Goal: Contribute content: Add original content to the website for others to see

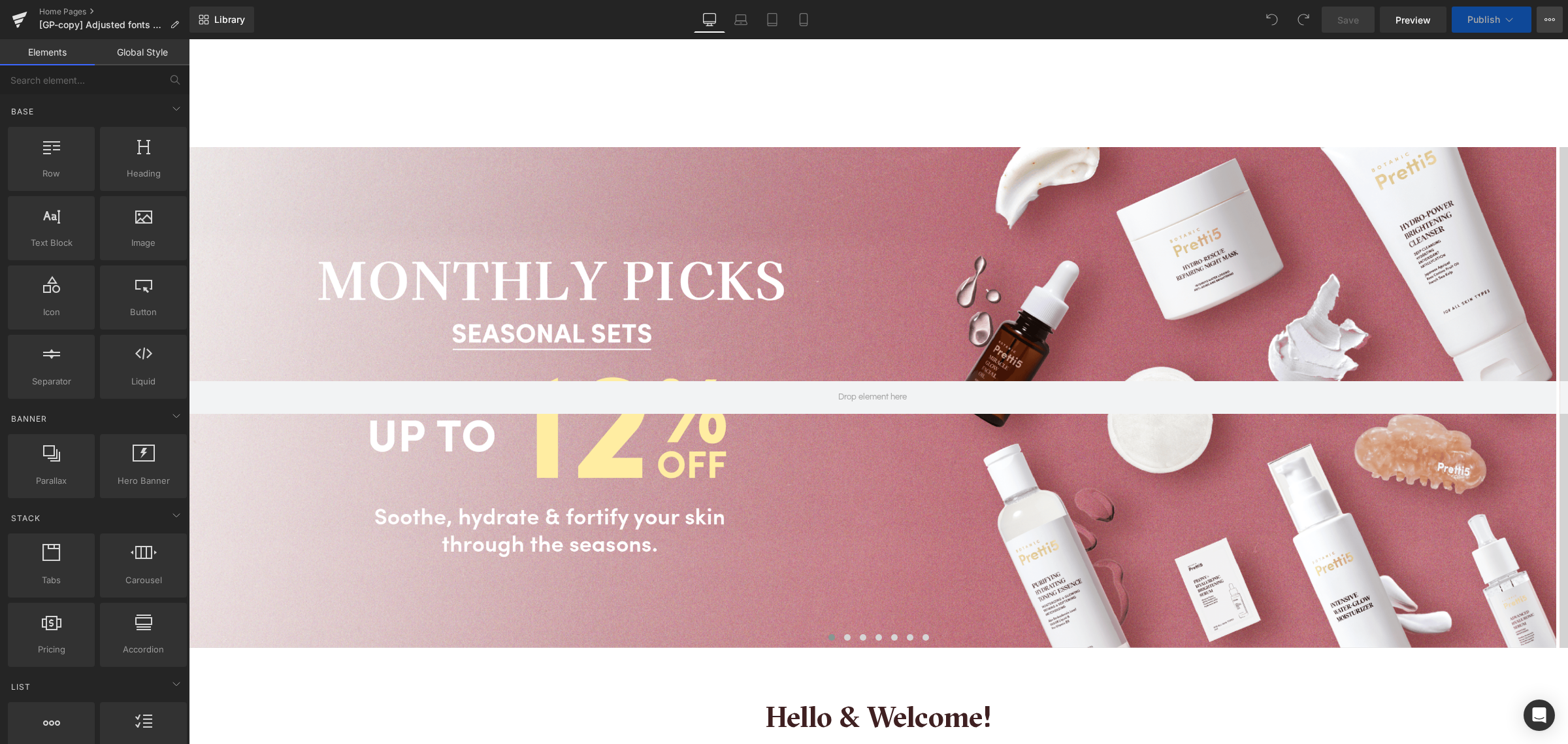
click at [1551, 16] on icon at bounding box center [1550, 19] width 11 height 11
click at [1529, 406] on button "›" at bounding box center [1549, 397] width 40 height 40
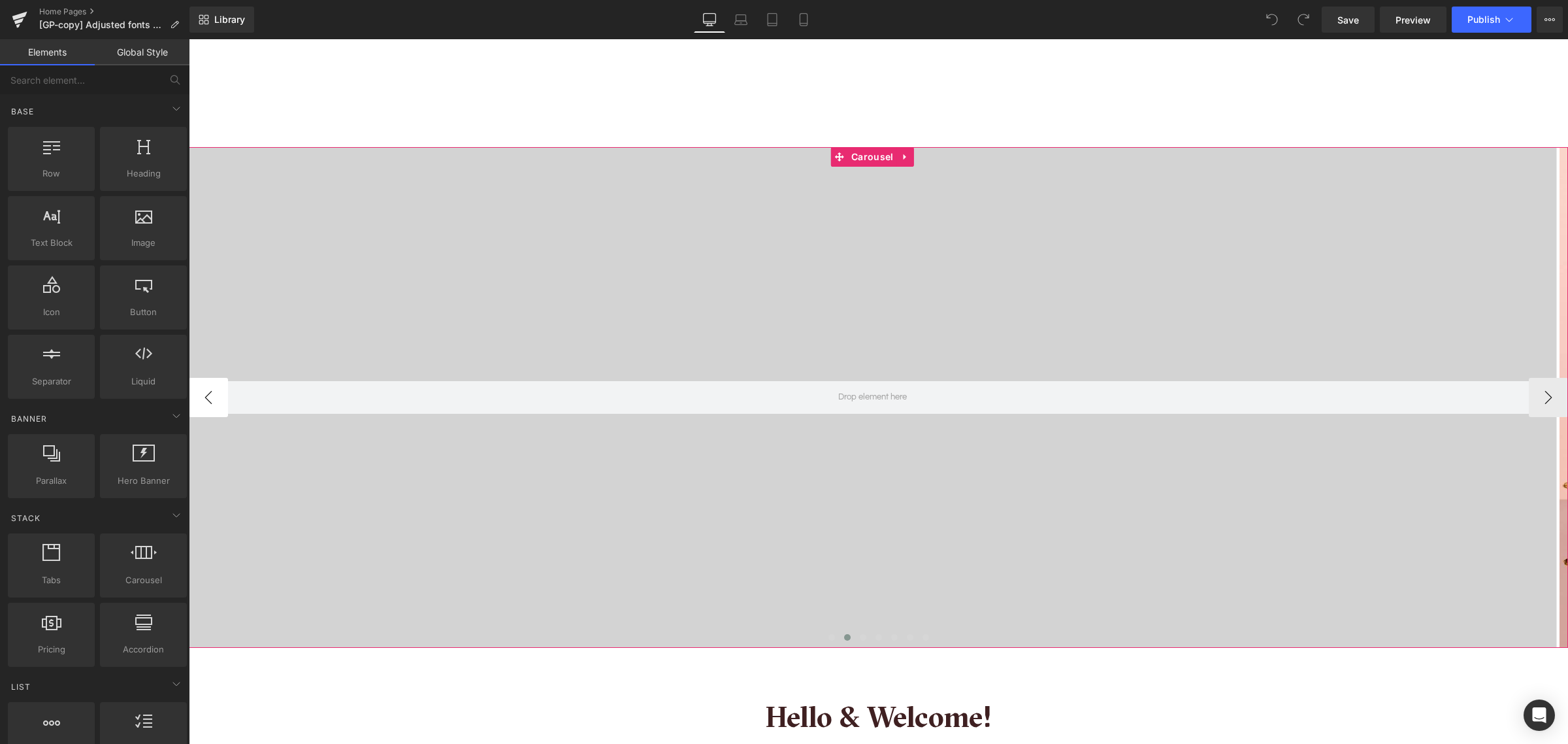
click at [208, 396] on button "‹" at bounding box center [208, 397] width 40 height 40
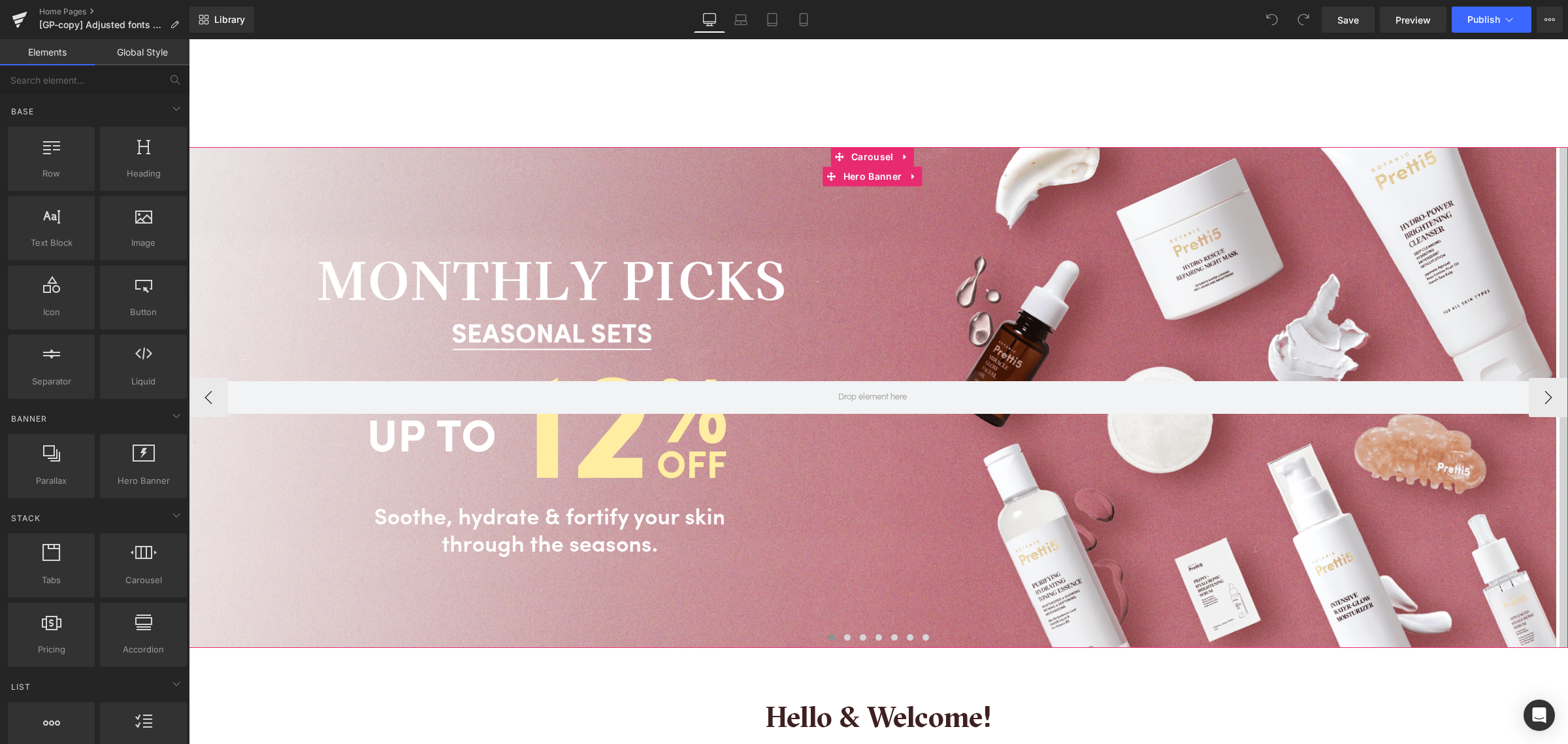
click at [399, 250] on div at bounding box center [871, 397] width 1367 height 501
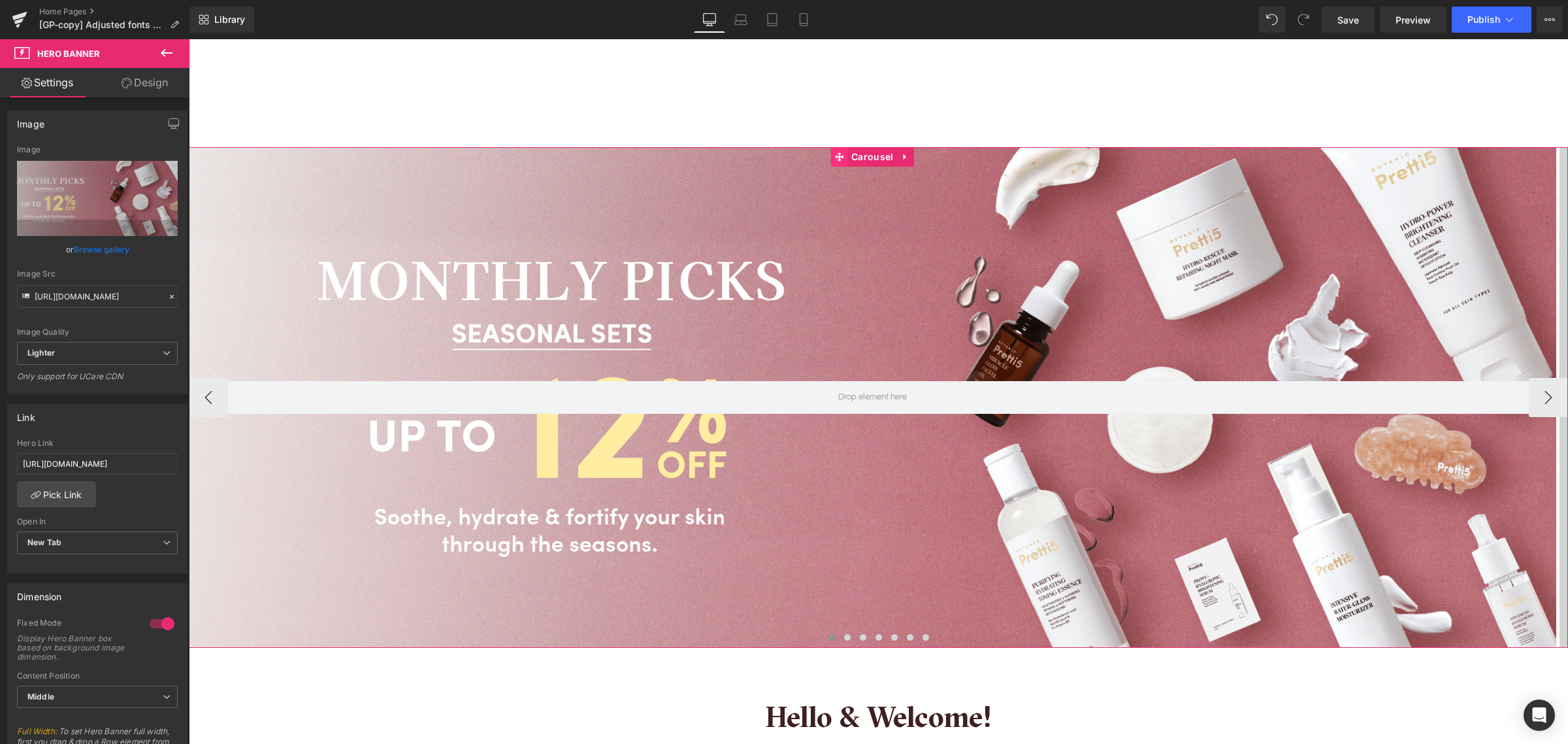
click at [841, 157] on icon at bounding box center [839, 157] width 9 height 9
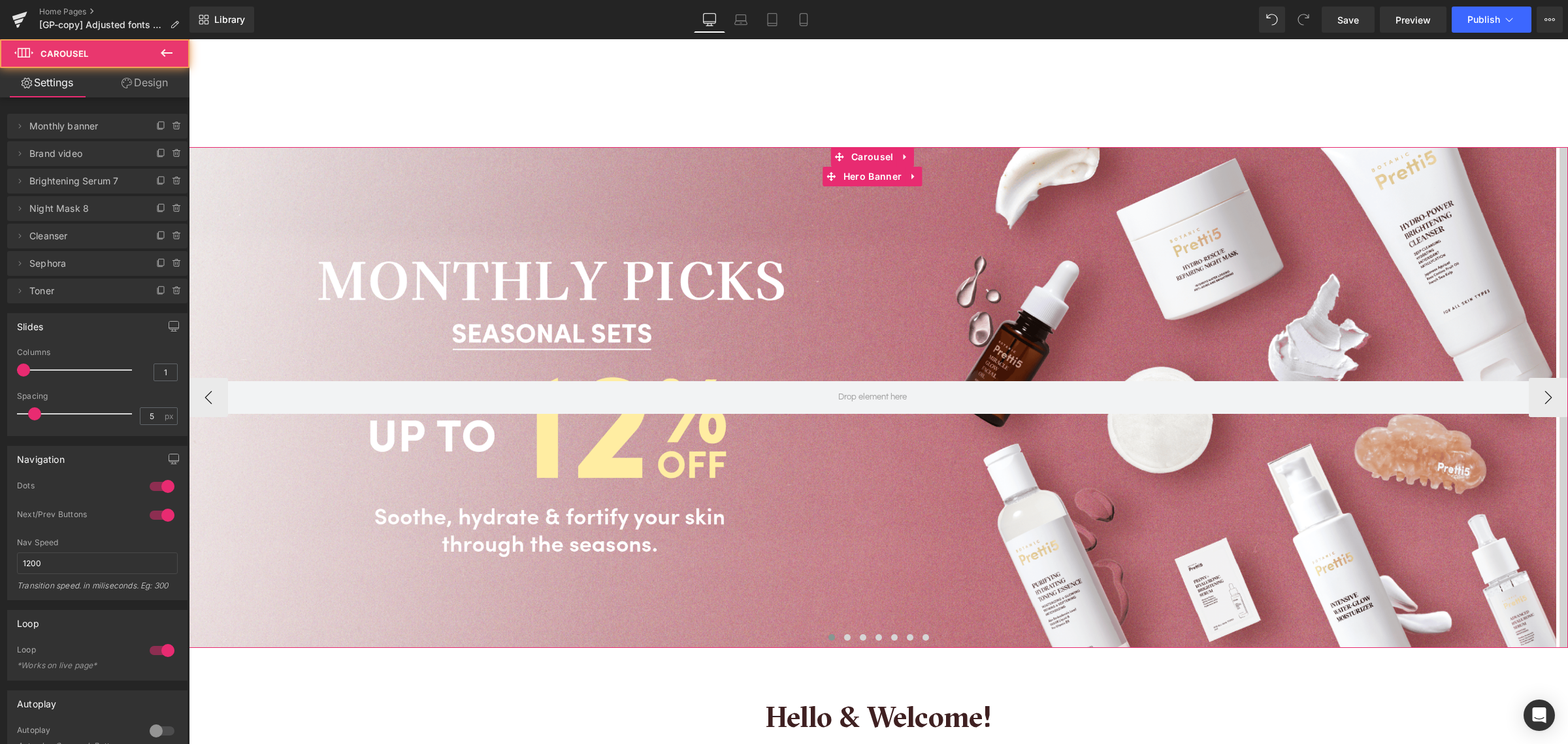
click at [835, 225] on div at bounding box center [871, 397] width 1367 height 501
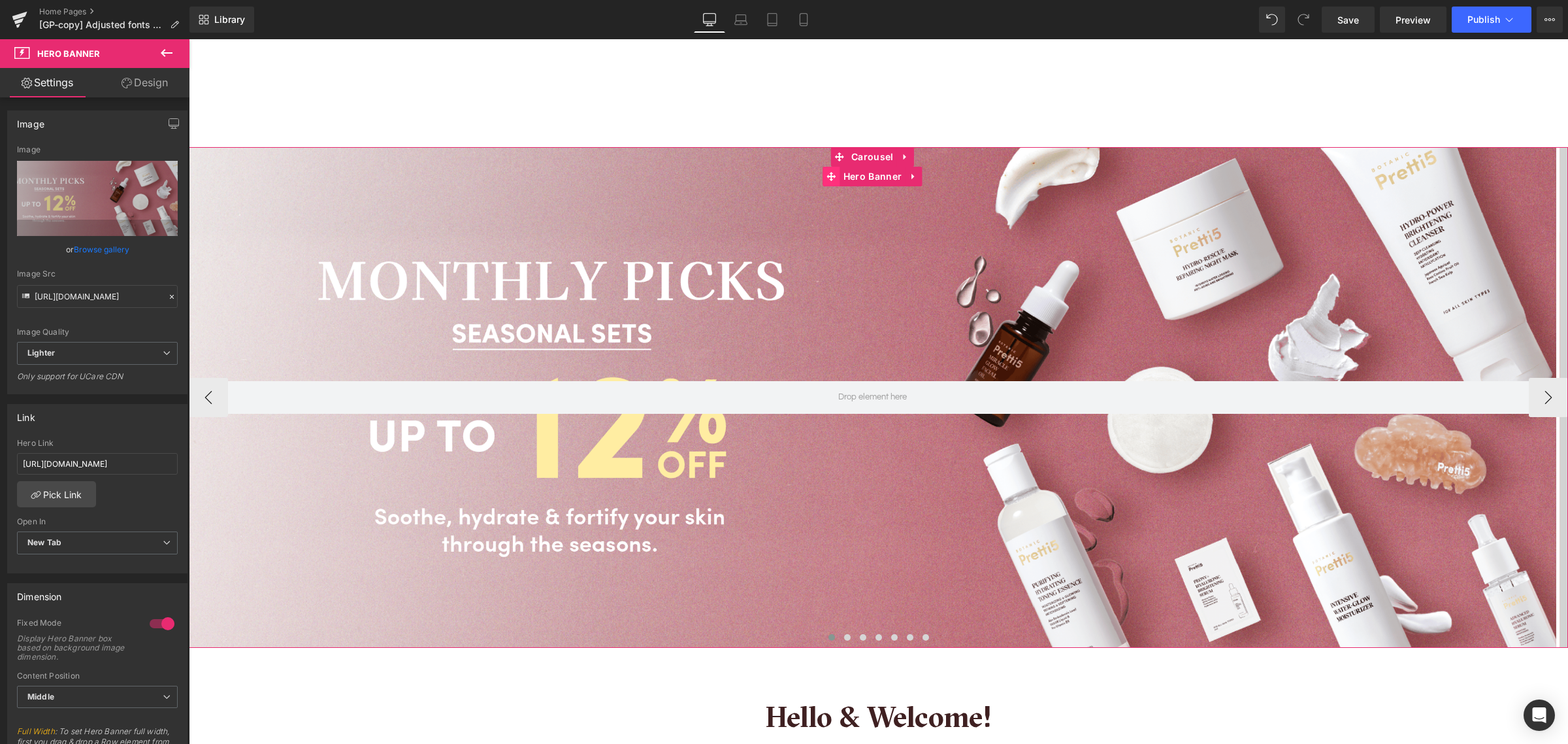
click at [831, 180] on icon at bounding box center [831, 176] width 9 height 9
click at [855, 160] on span "Carousel" at bounding box center [872, 157] width 48 height 19
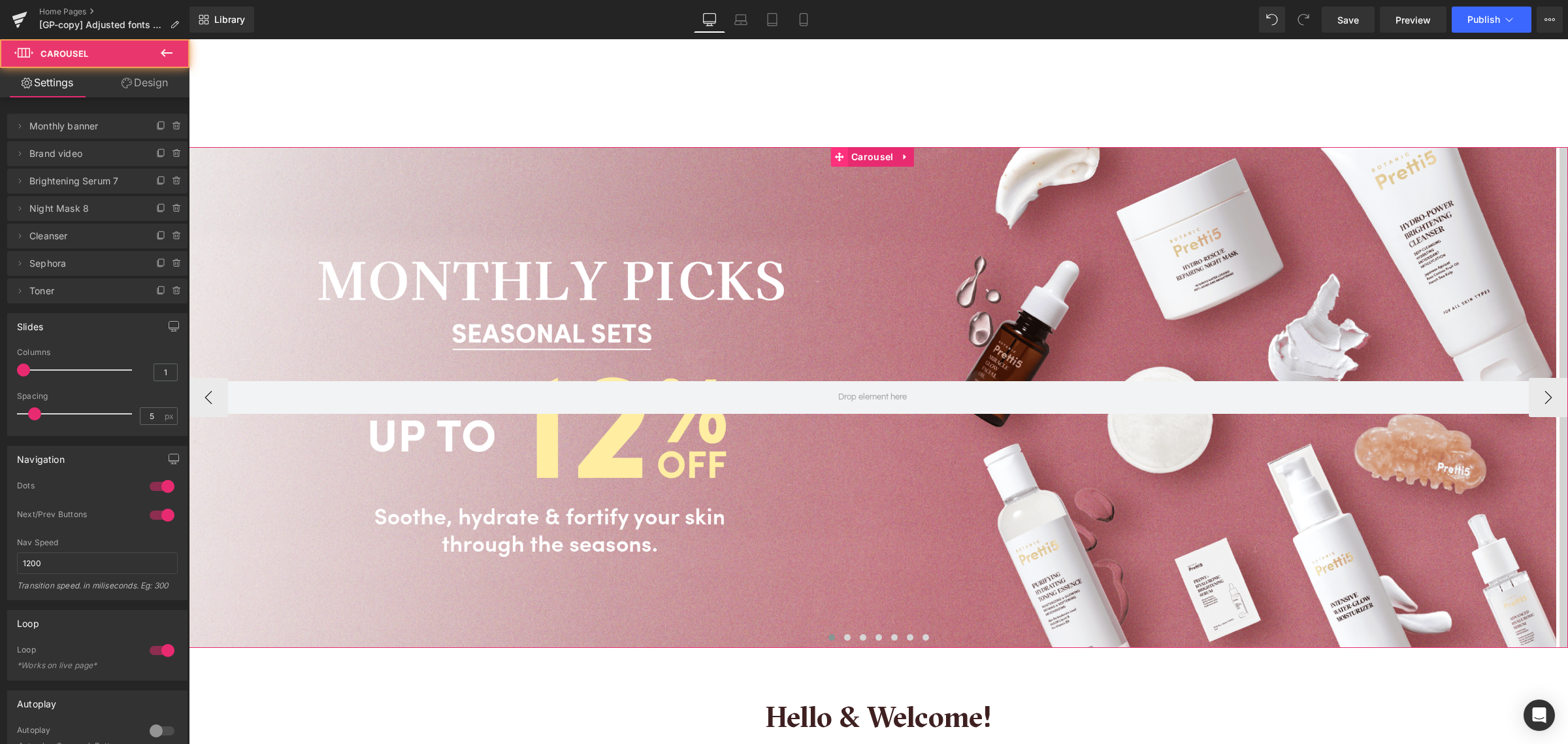
click at [836, 160] on icon at bounding box center [839, 157] width 9 height 10
click at [847, 253] on div at bounding box center [871, 397] width 1367 height 501
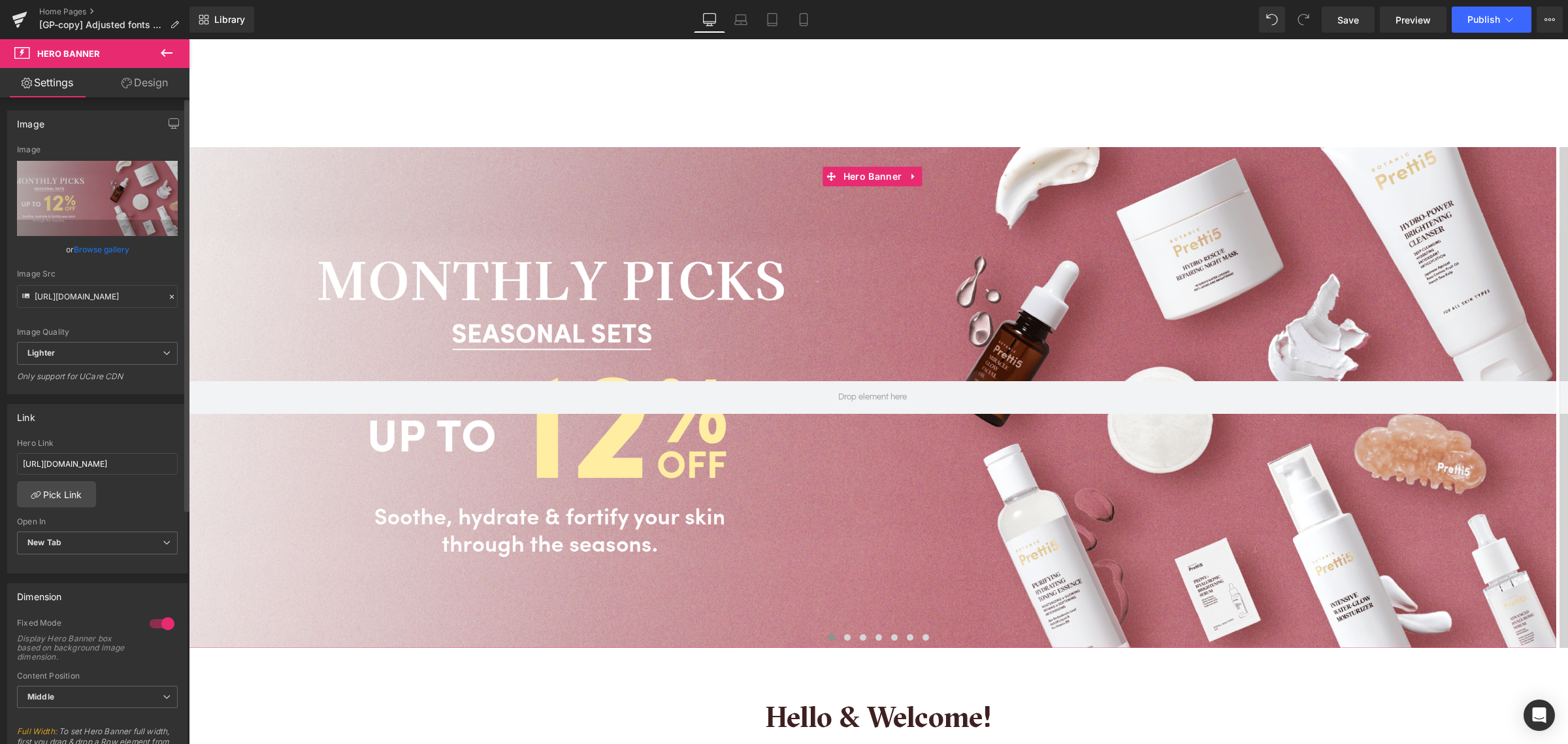
click at [86, 246] on link "Browse gallery" at bounding box center [100, 249] width 55 height 23
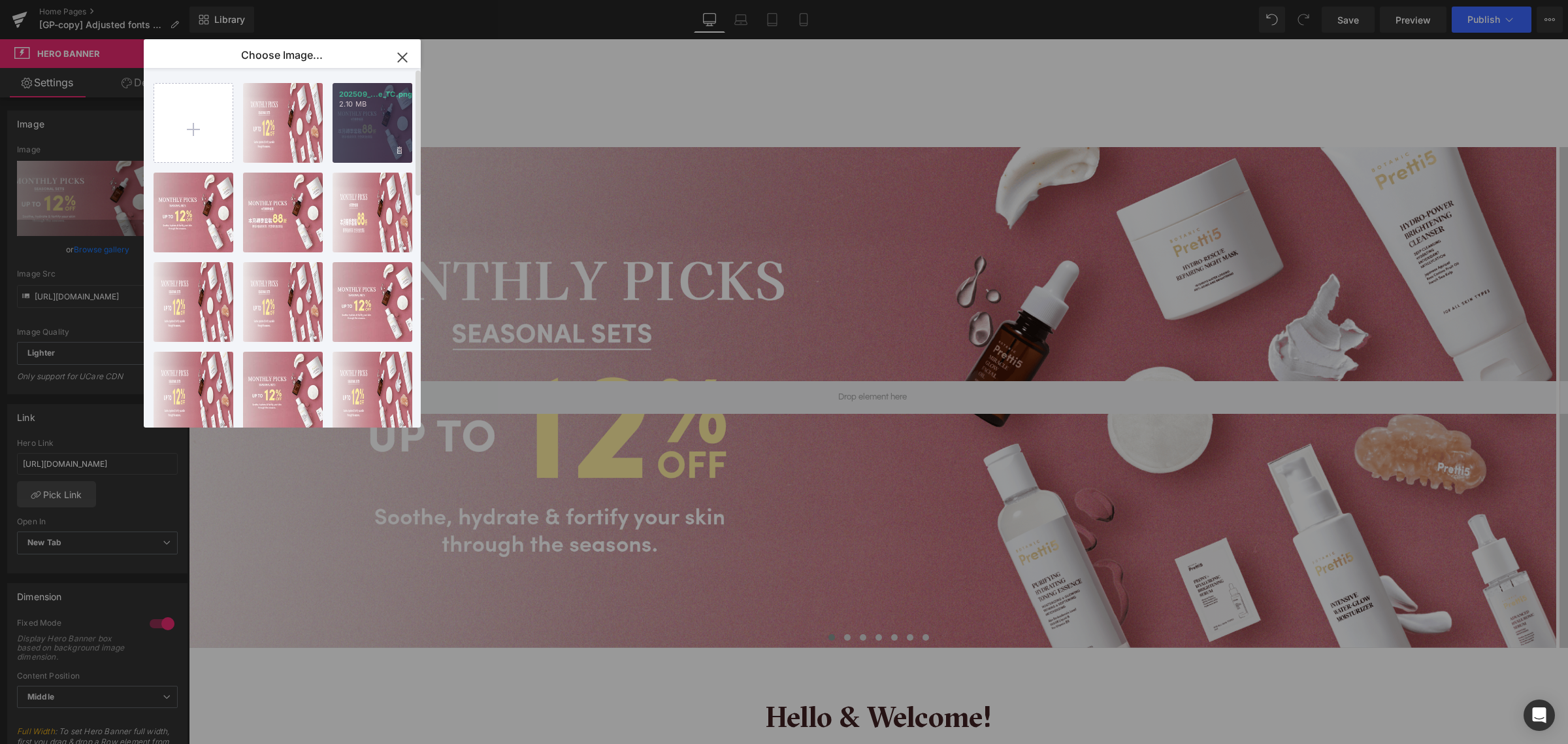
click at [373, 113] on div "202509_...e_TC.png 2.10 MB" at bounding box center [372, 123] width 80 height 80
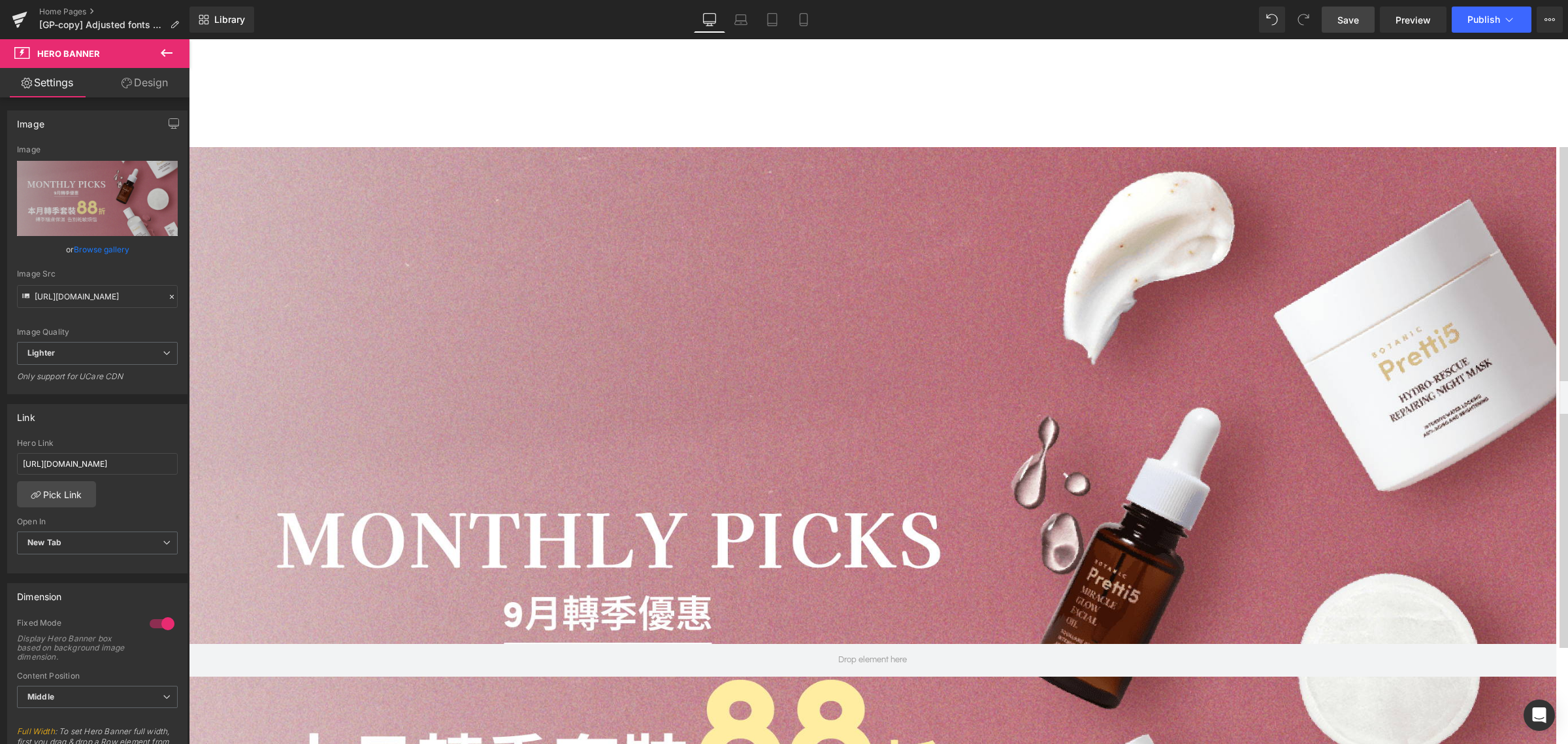
click at [1354, 21] on span "Save" at bounding box center [1348, 20] width 21 height 14
click at [1410, 14] on span "Preview" at bounding box center [1413, 20] width 36 height 14
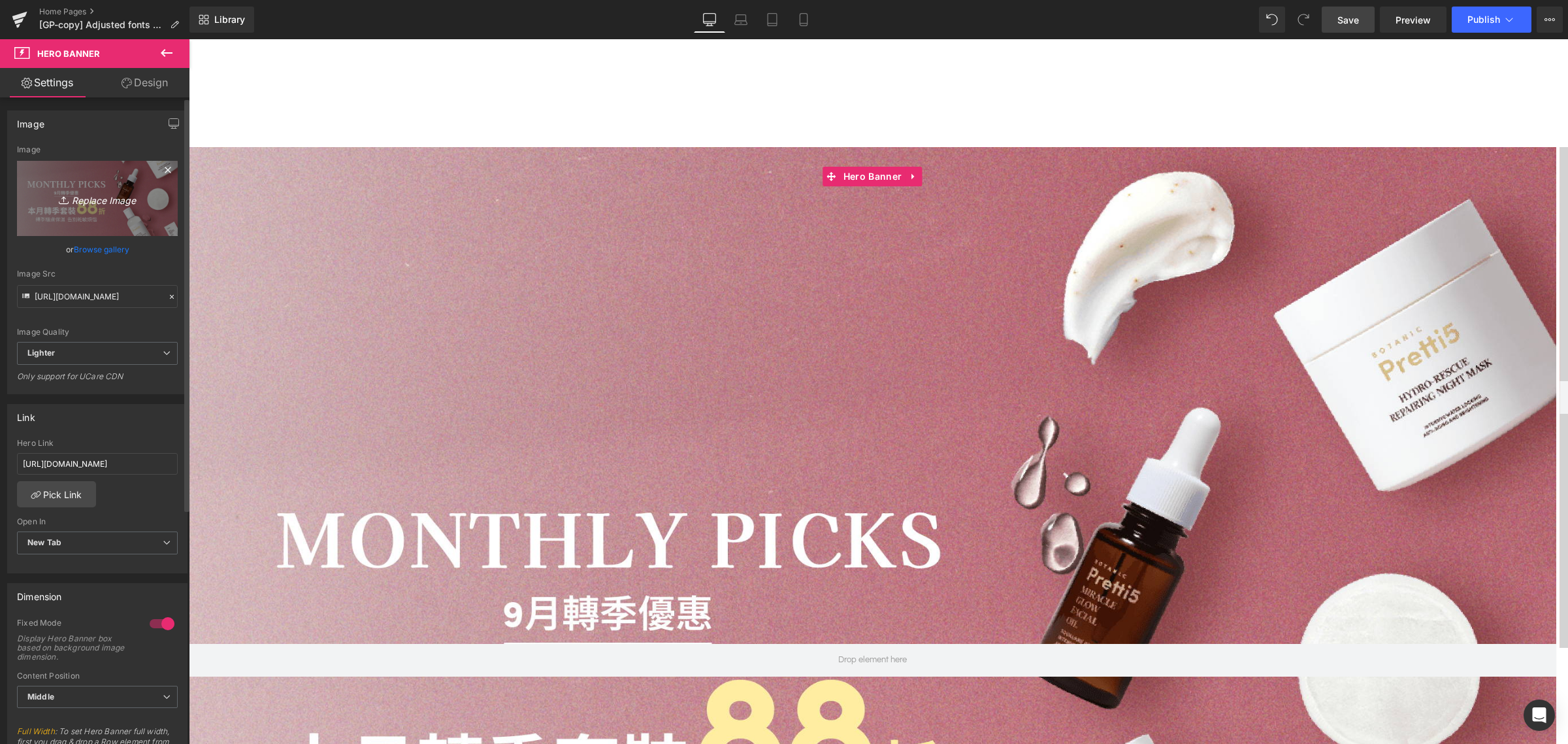
click at [108, 201] on icon "Replace Image" at bounding box center [98, 198] width 104 height 16
click at [109, 243] on link "Browse gallery" at bounding box center [100, 249] width 55 height 23
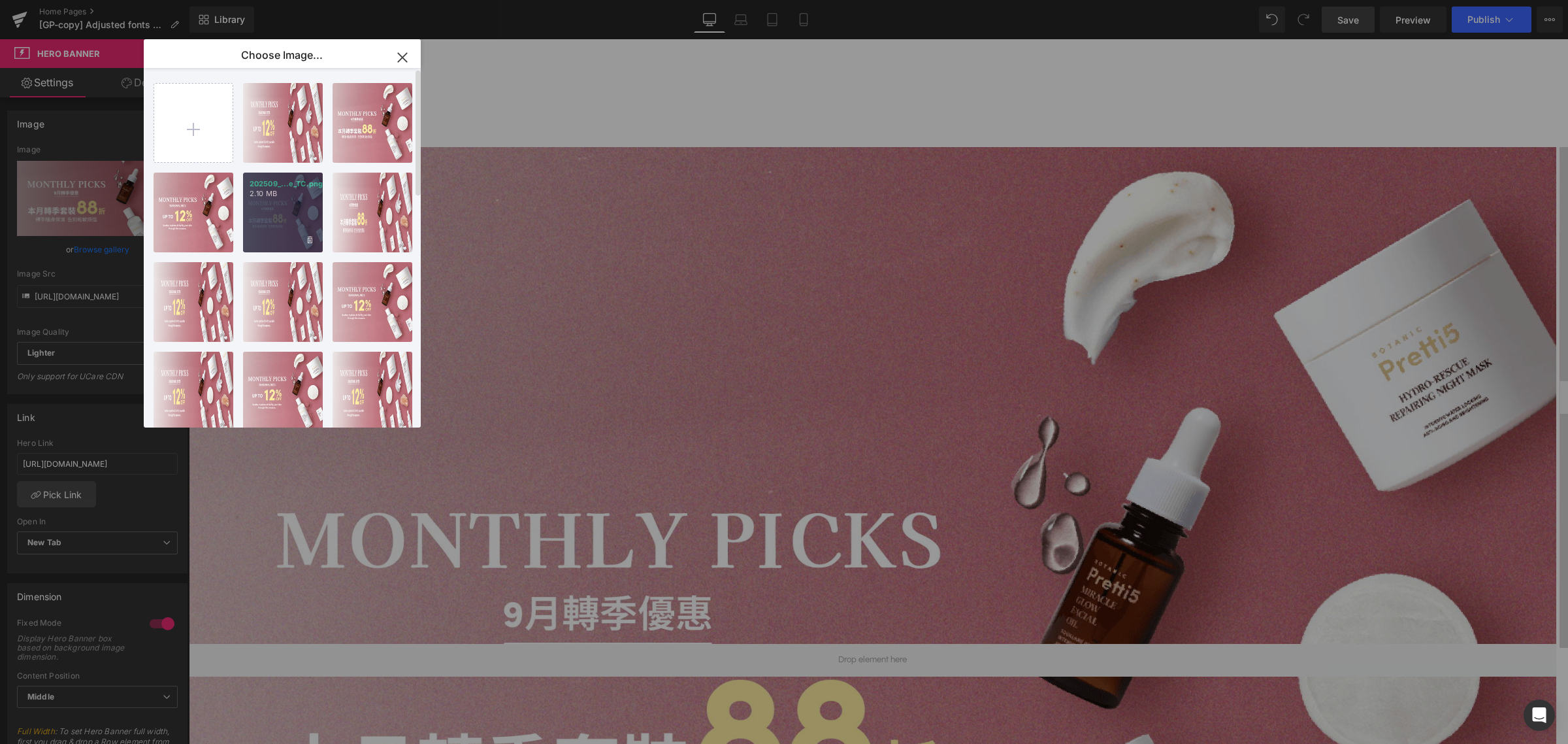
click at [279, 219] on div "202509_...e_TC.png 2.10 MB" at bounding box center [283, 213] width 80 height 80
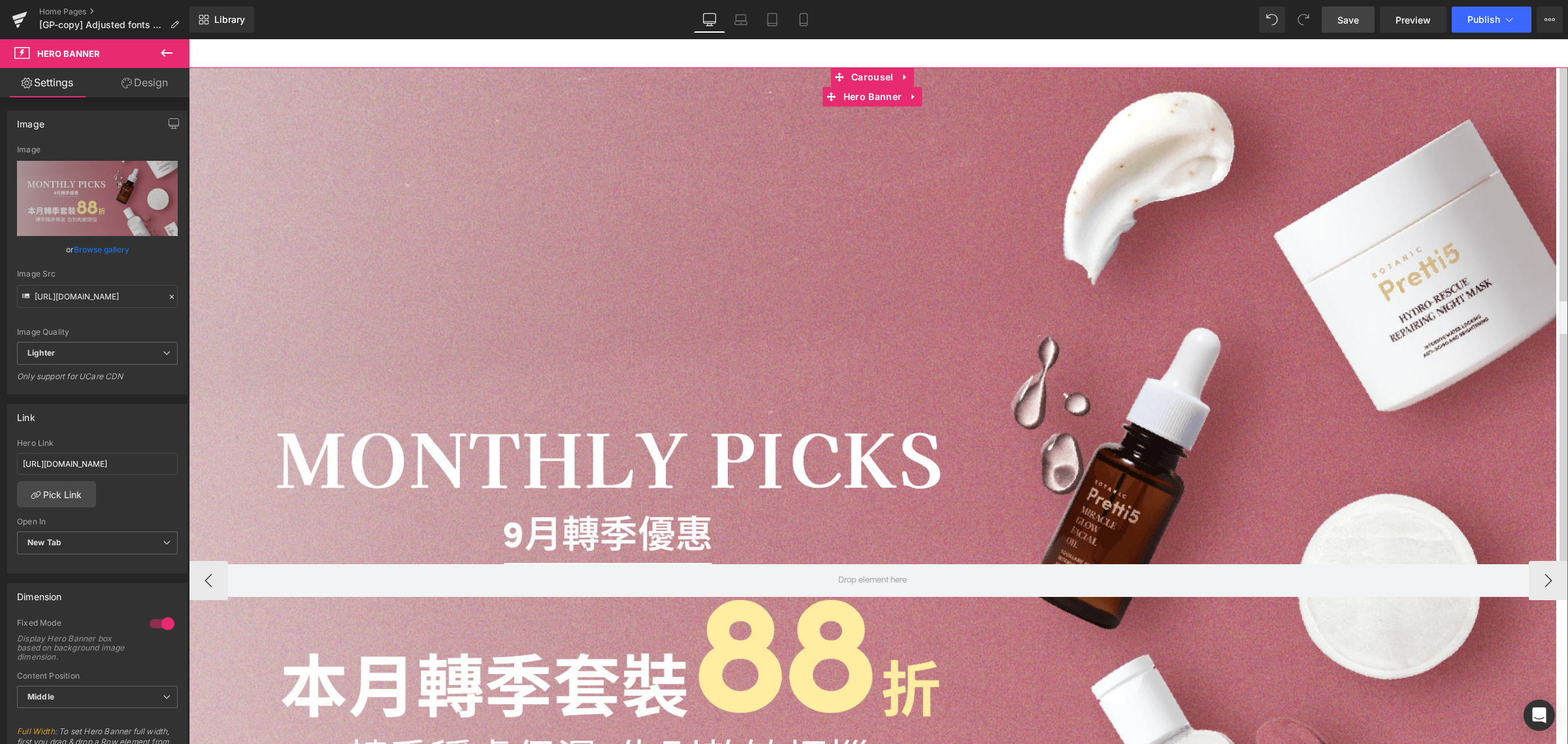
scroll to position [245, 0]
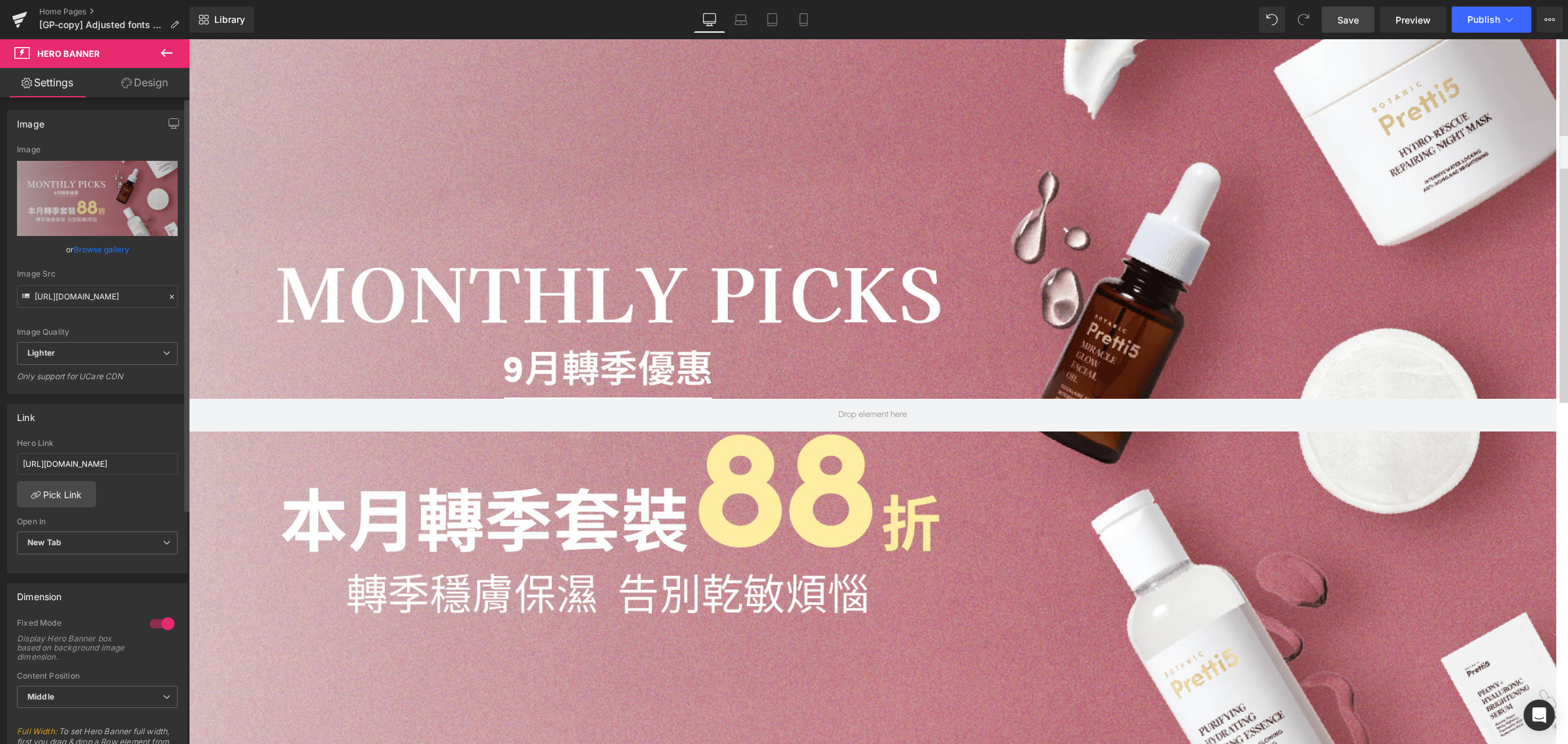
click at [100, 245] on link "Browse gallery" at bounding box center [100, 249] width 55 height 23
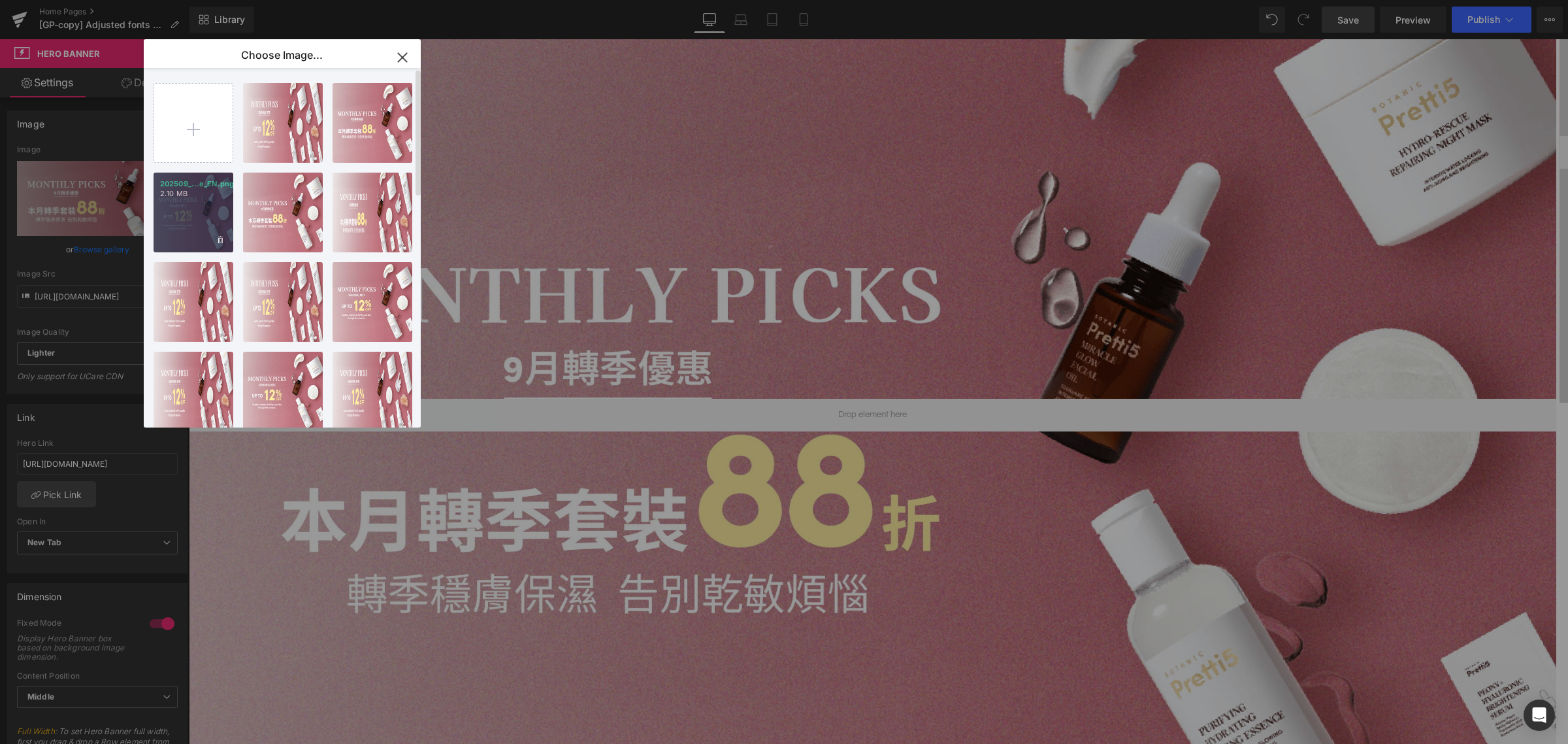
click at [186, 204] on div "202509_...e_EN.png 2.10 MB" at bounding box center [193, 213] width 80 height 80
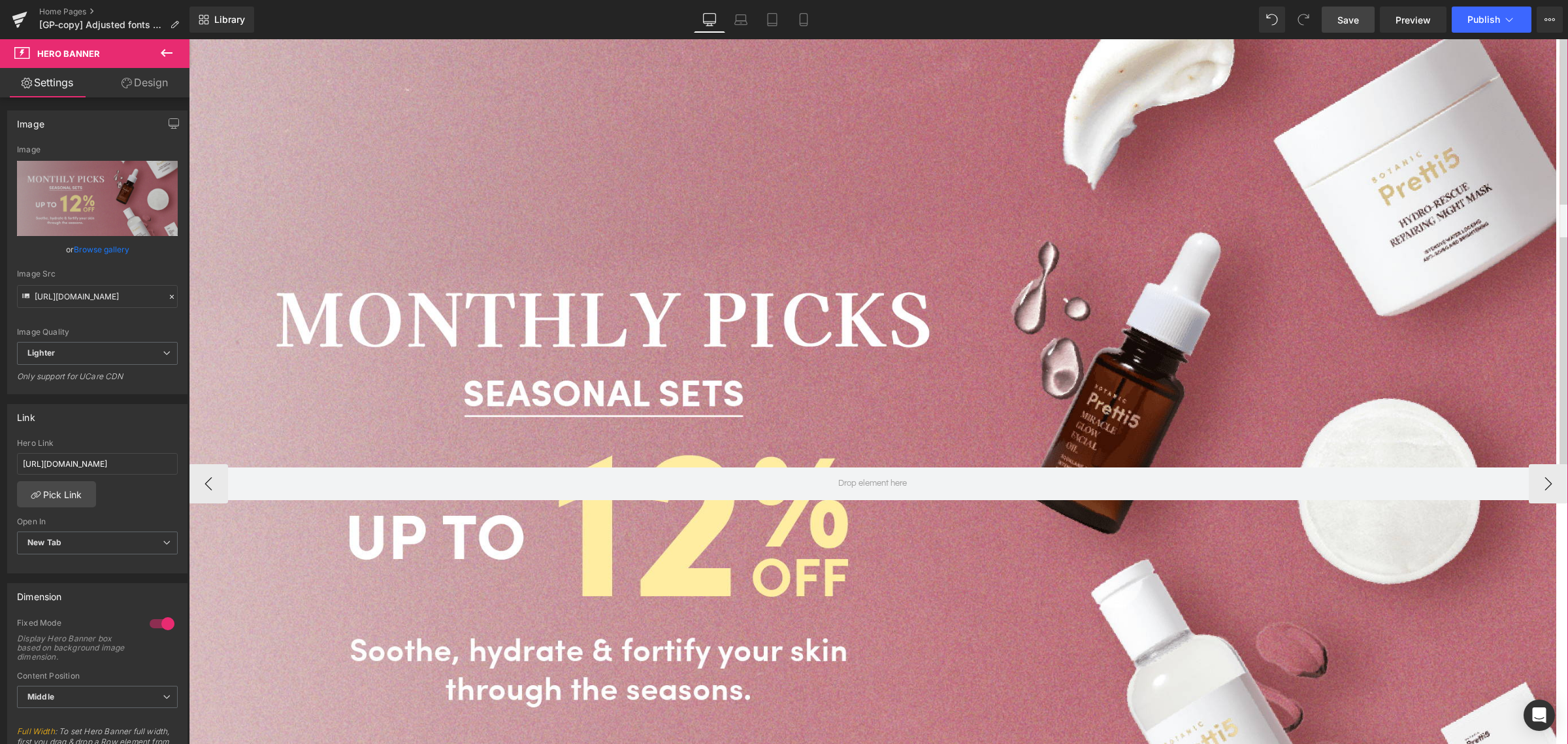
scroll to position [82, 0]
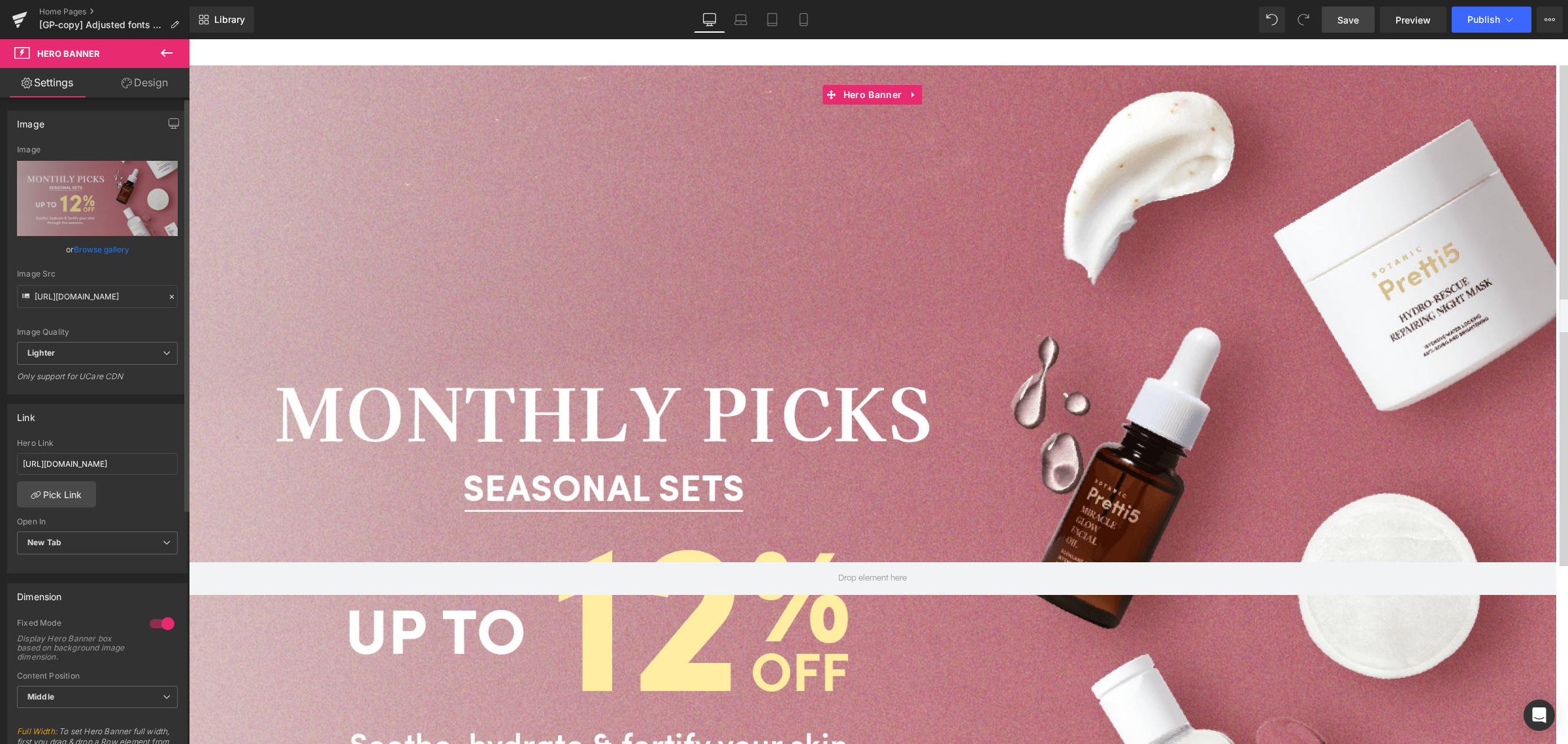
click at [96, 248] on link "Browse gallery" at bounding box center [100, 249] width 55 height 23
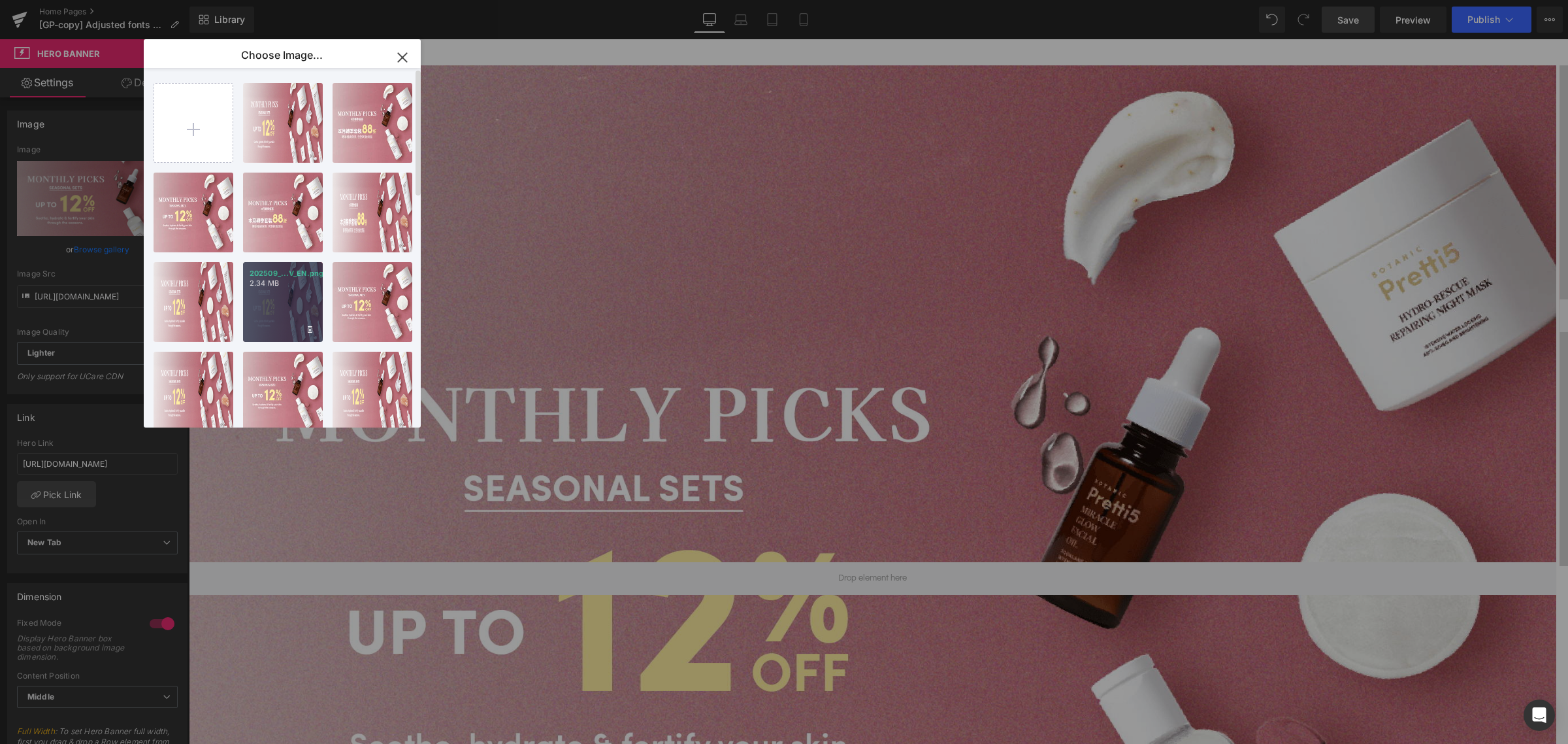
click at [274, 296] on div "202509_...V_EN.png 2.34 MB" at bounding box center [283, 301] width 80 height 80
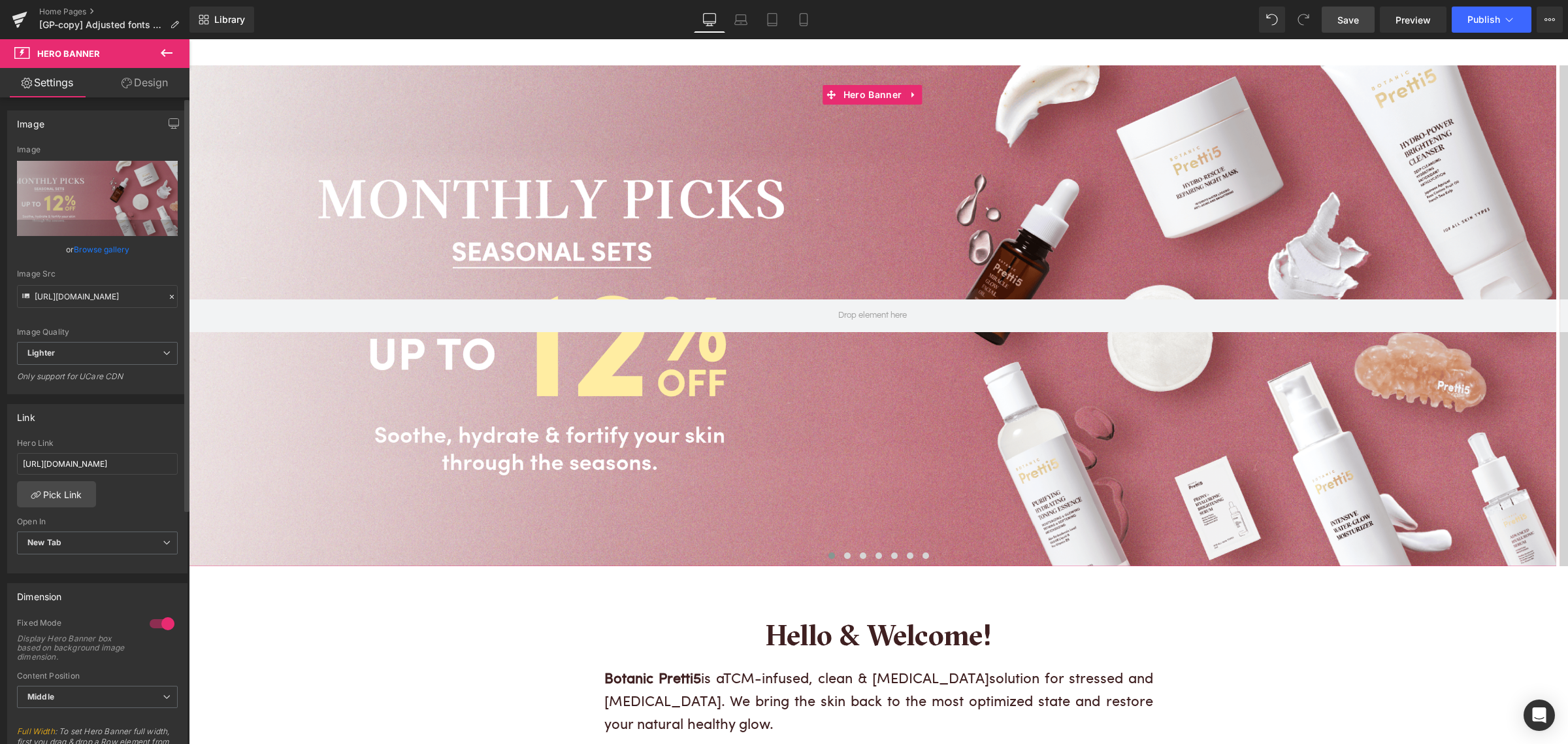
click at [97, 246] on link "Browse gallery" at bounding box center [100, 249] width 55 height 23
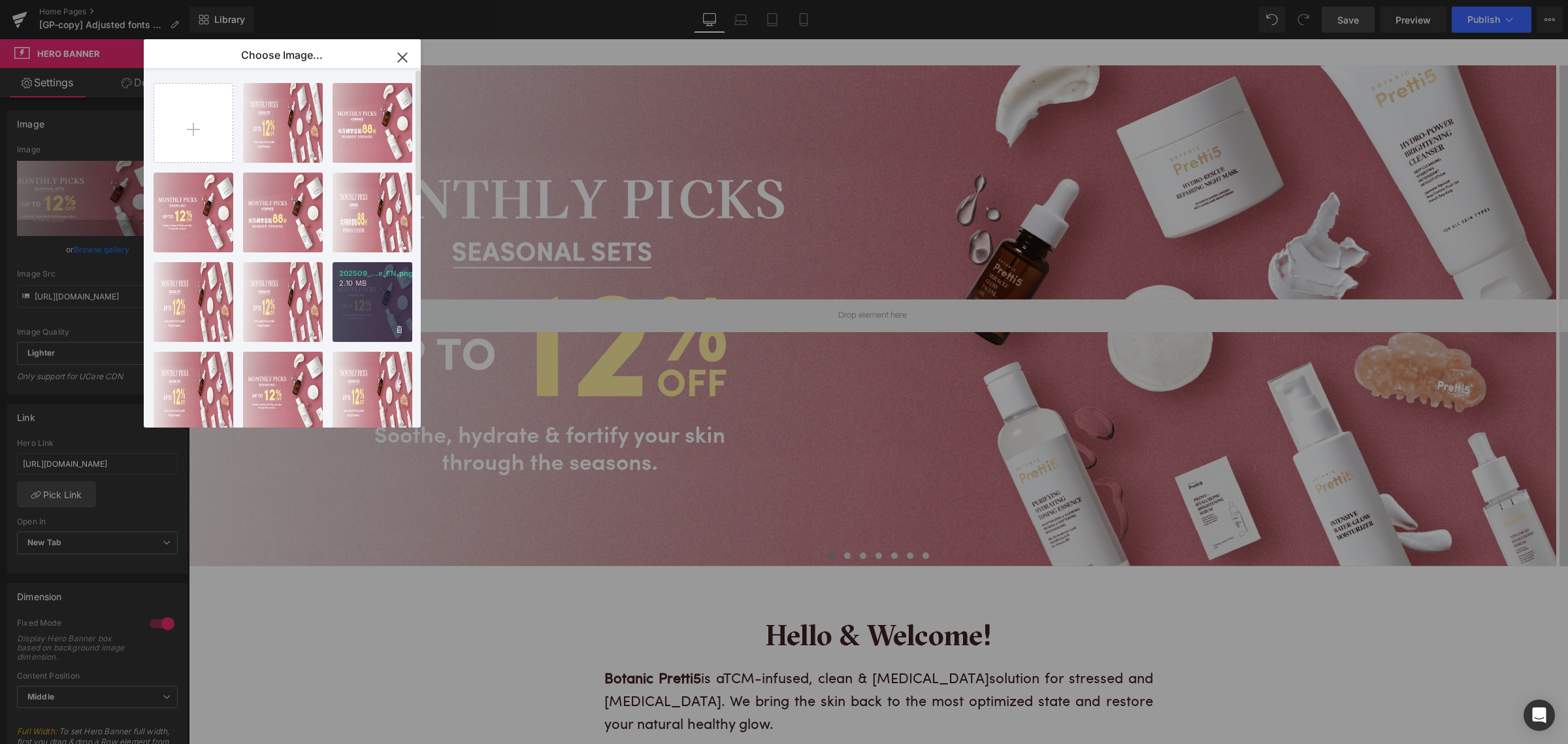
click at [359, 317] on div "202509_...e_EN.png 2.10 MB" at bounding box center [372, 301] width 80 height 80
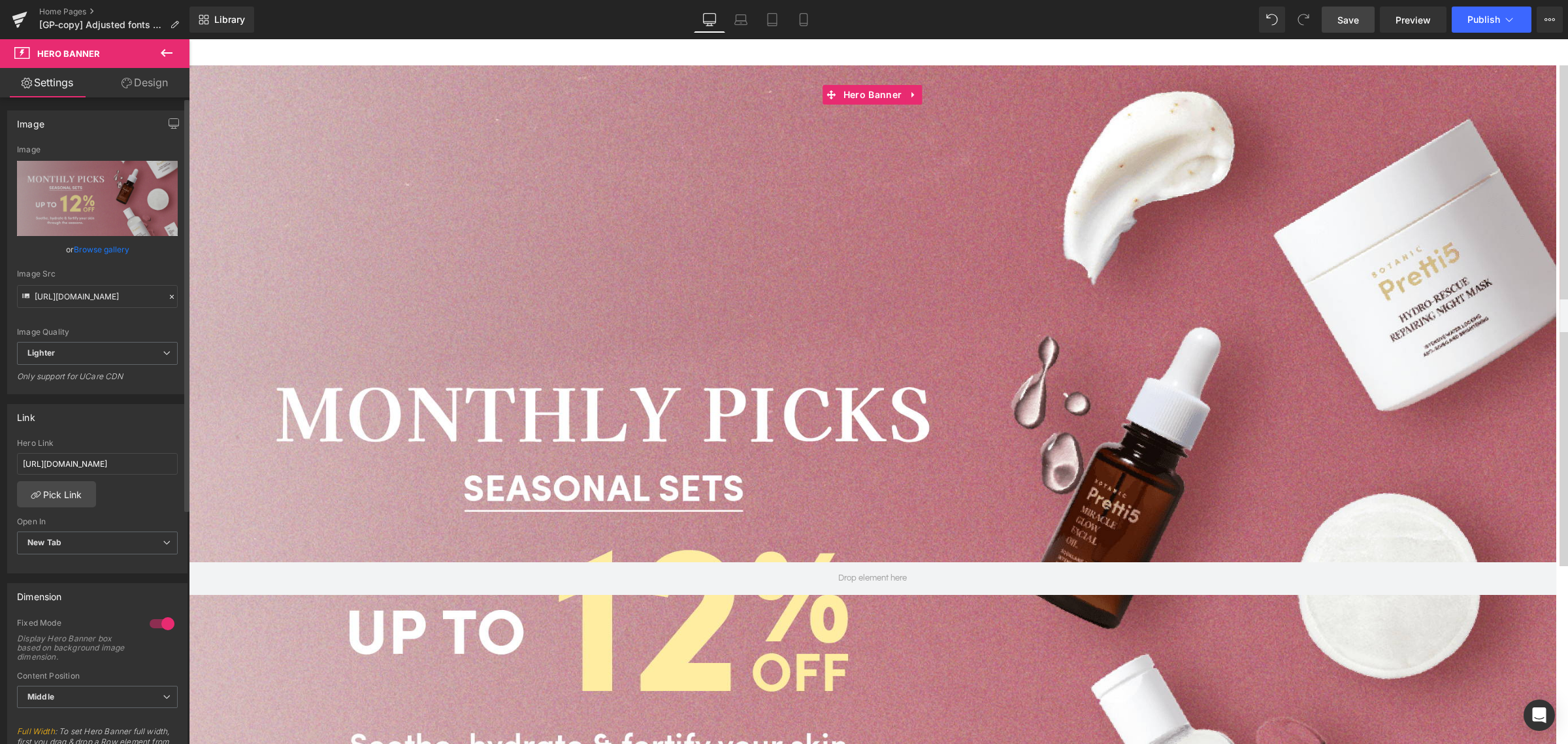
click at [121, 249] on link "Browse gallery" at bounding box center [100, 249] width 55 height 23
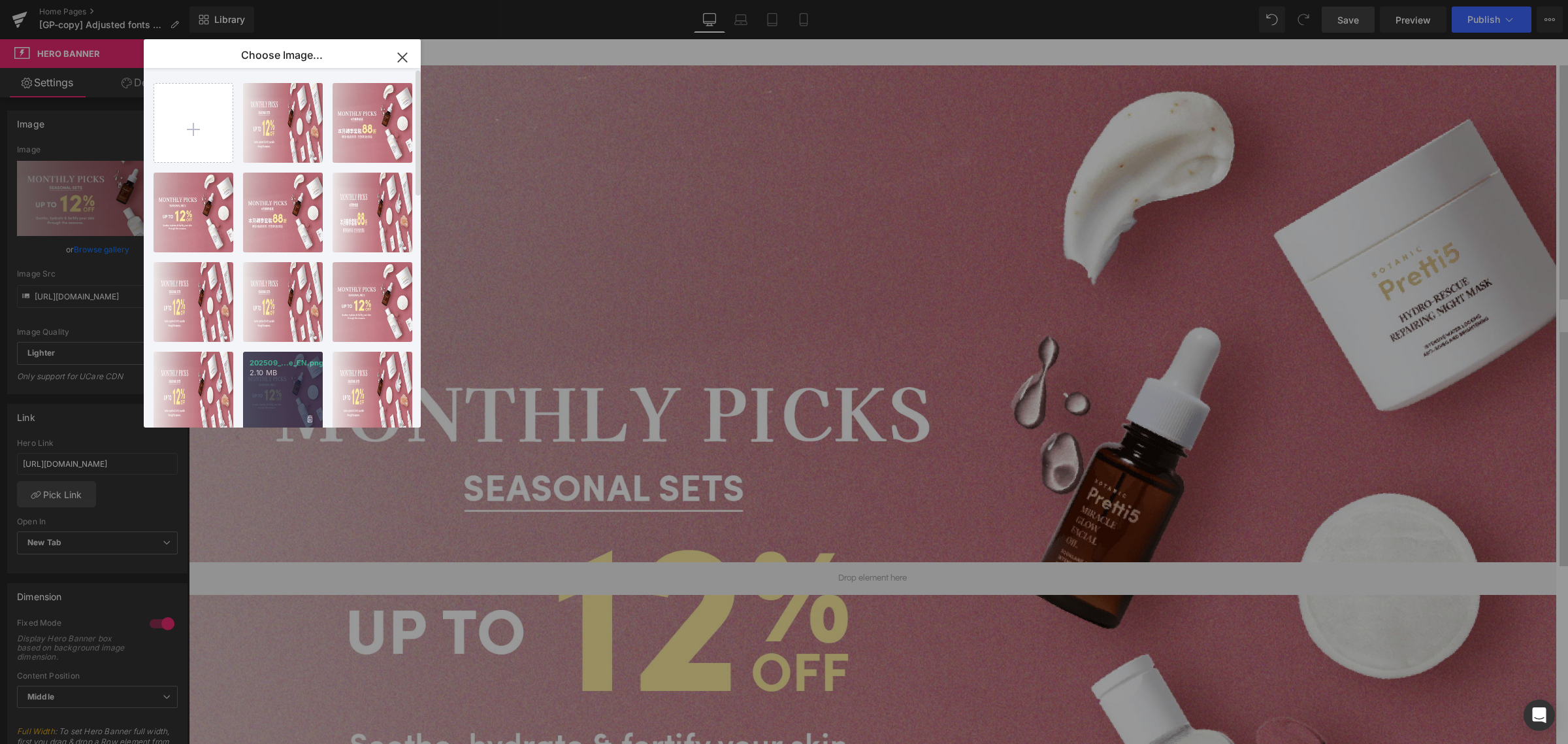
click at [274, 390] on div "202509_...e_EN.png 2.10 MB" at bounding box center [283, 391] width 80 height 80
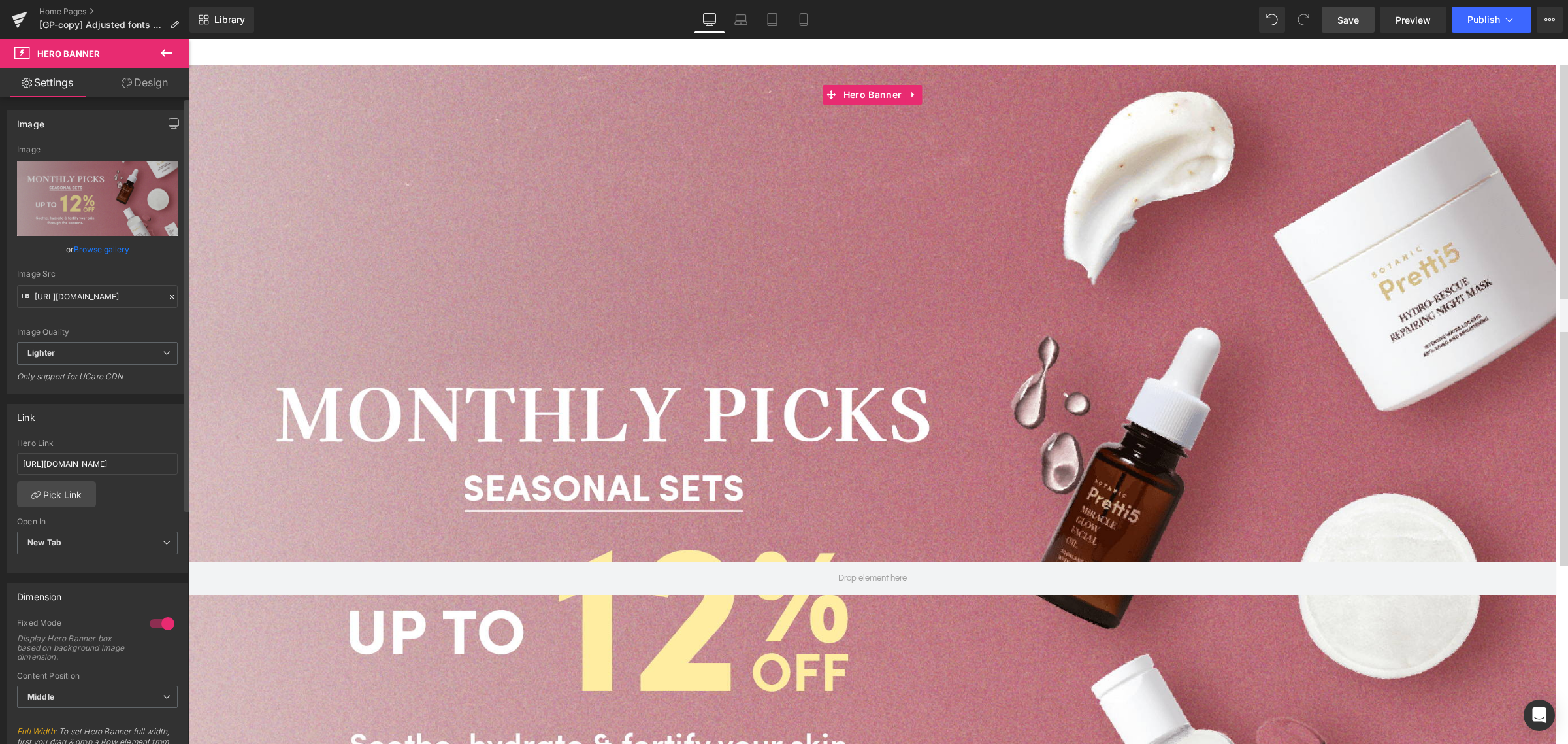
click at [95, 250] on link "Browse gallery" at bounding box center [100, 249] width 55 height 23
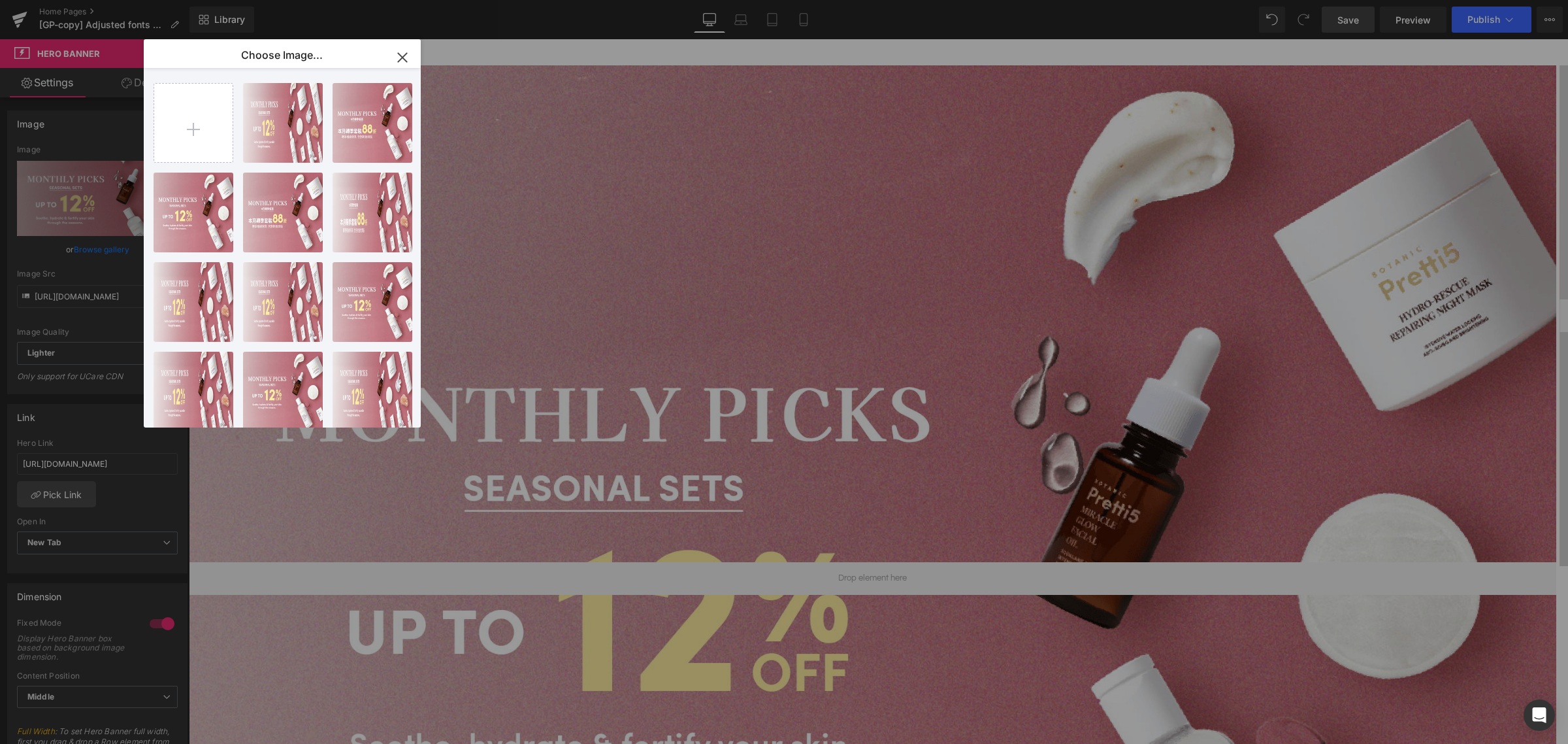
type input "C:\fakepath\202509_Monthly-Set-KV_TC.png"
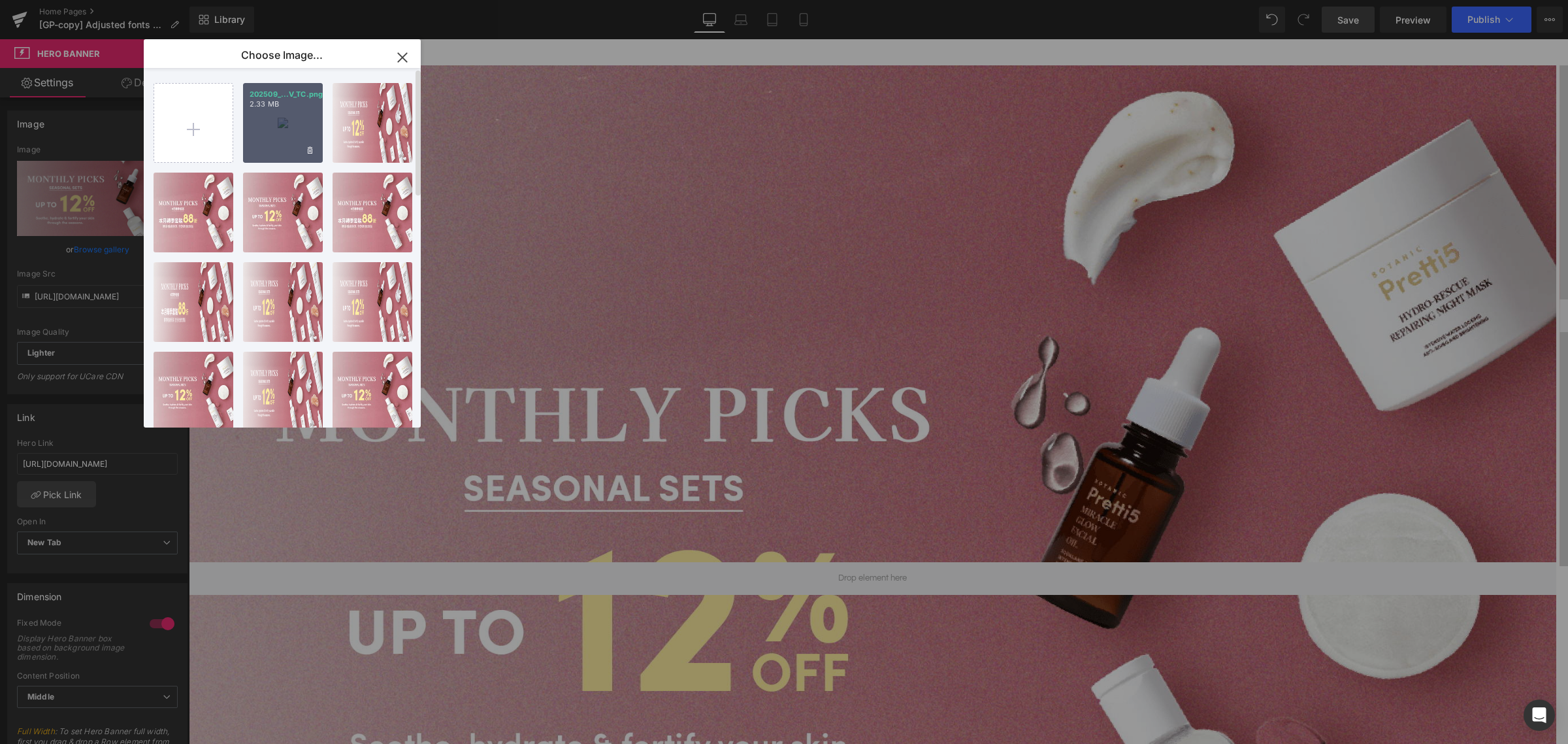
click at [282, 108] on p "2.33 MB" at bounding box center [282, 104] width 67 height 10
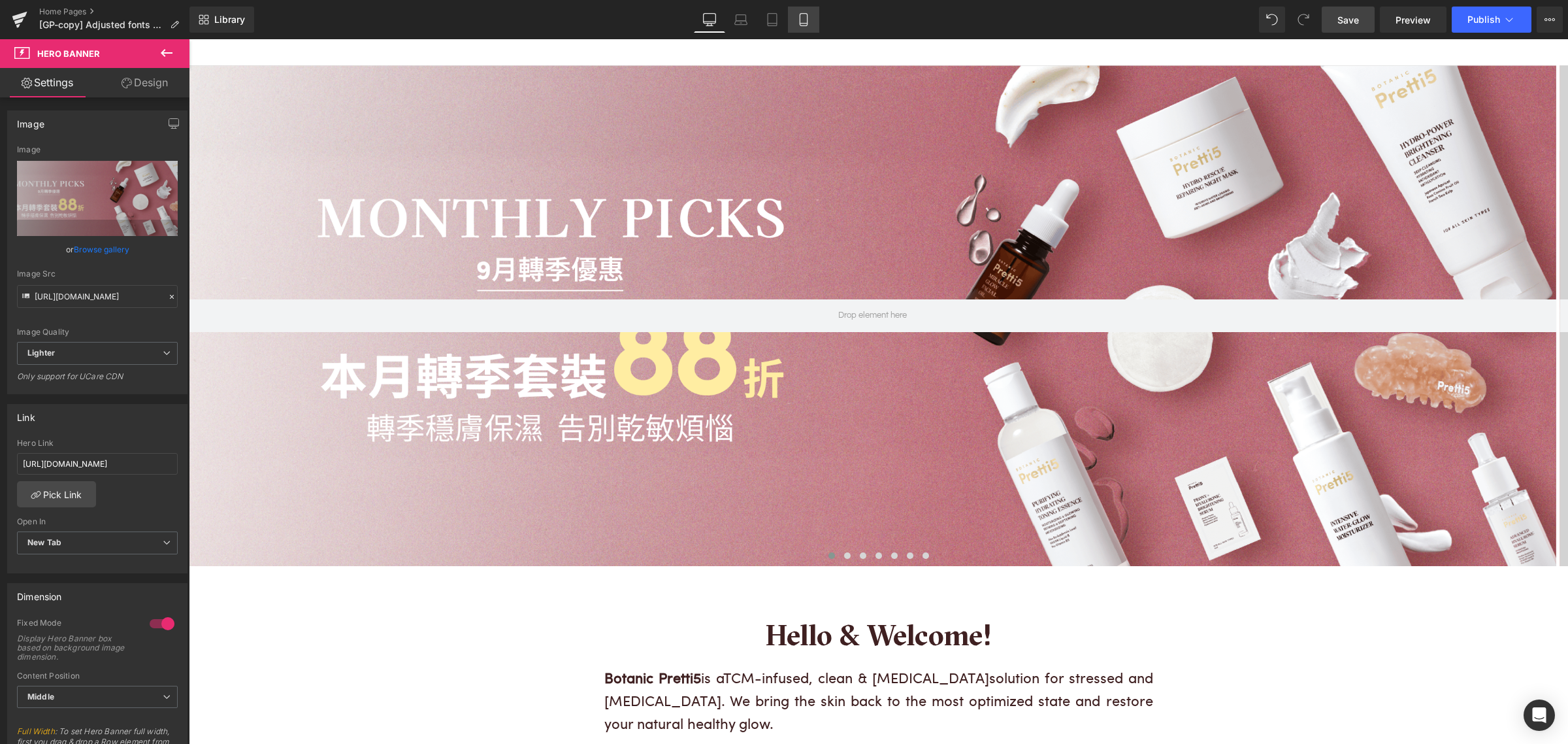
click at [804, 19] on icon at bounding box center [804, 20] width 14 height 14
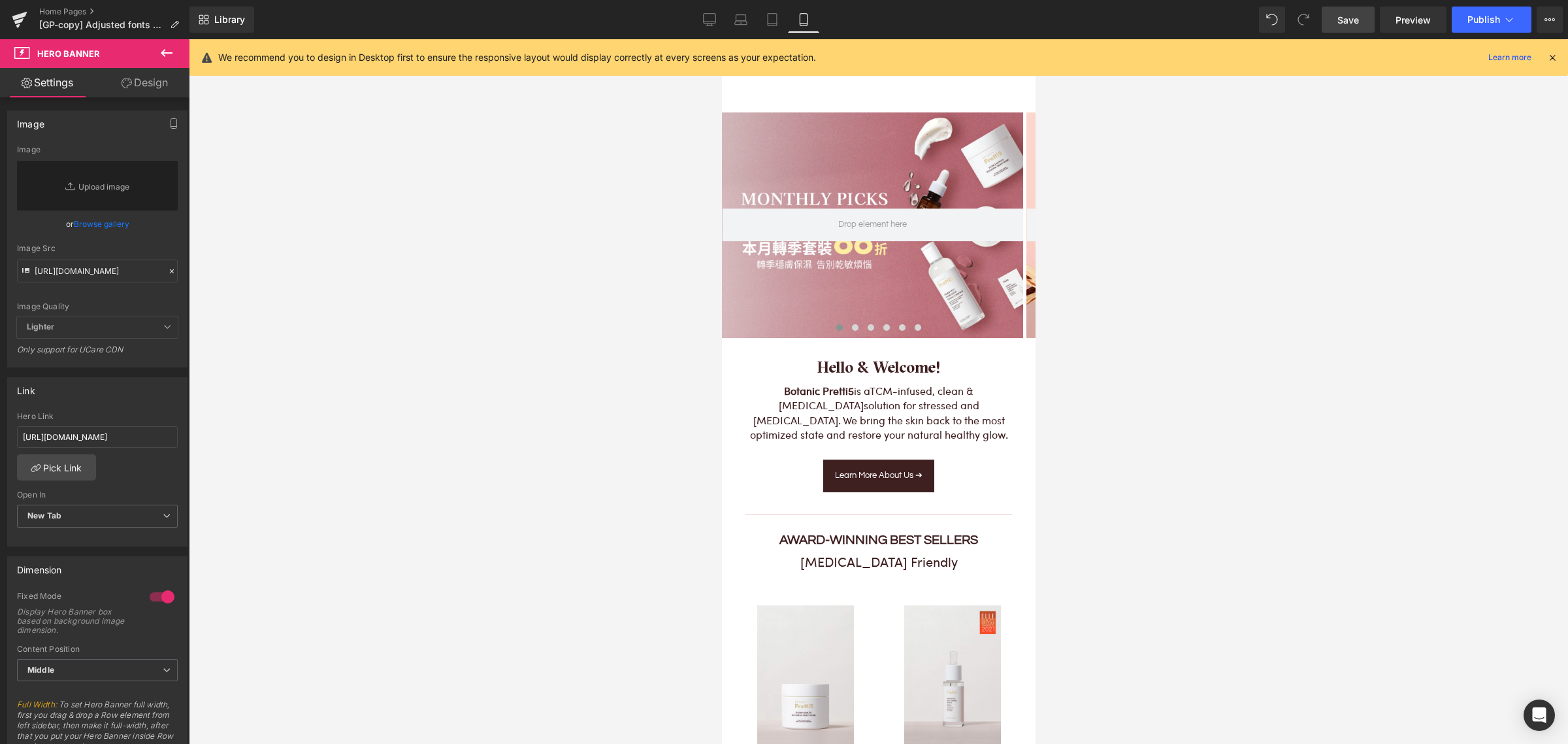
scroll to position [0, 0]
click at [707, 20] on icon at bounding box center [710, 20] width 14 height 14
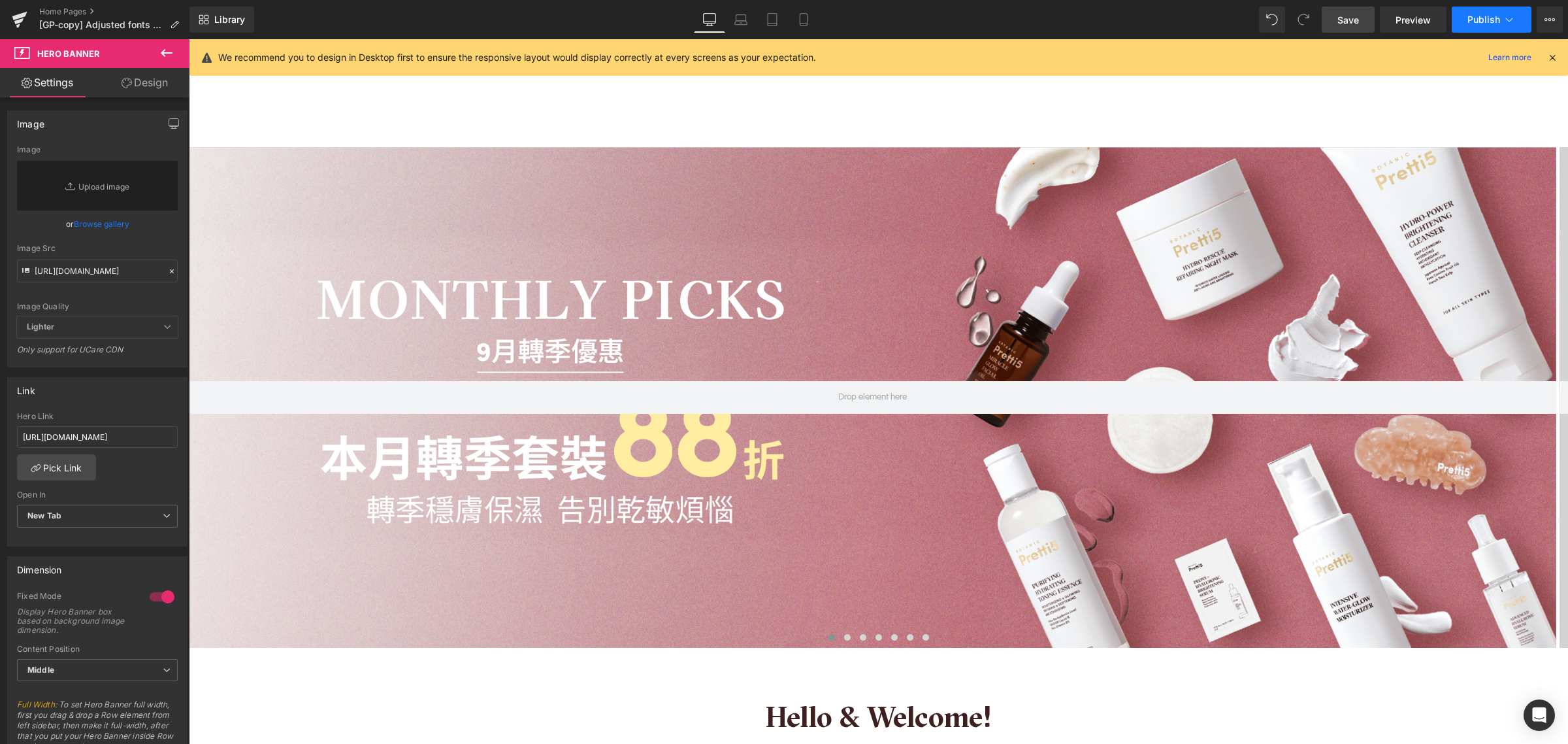
click at [1468, 24] on span "Publish" at bounding box center [1484, 19] width 33 height 11
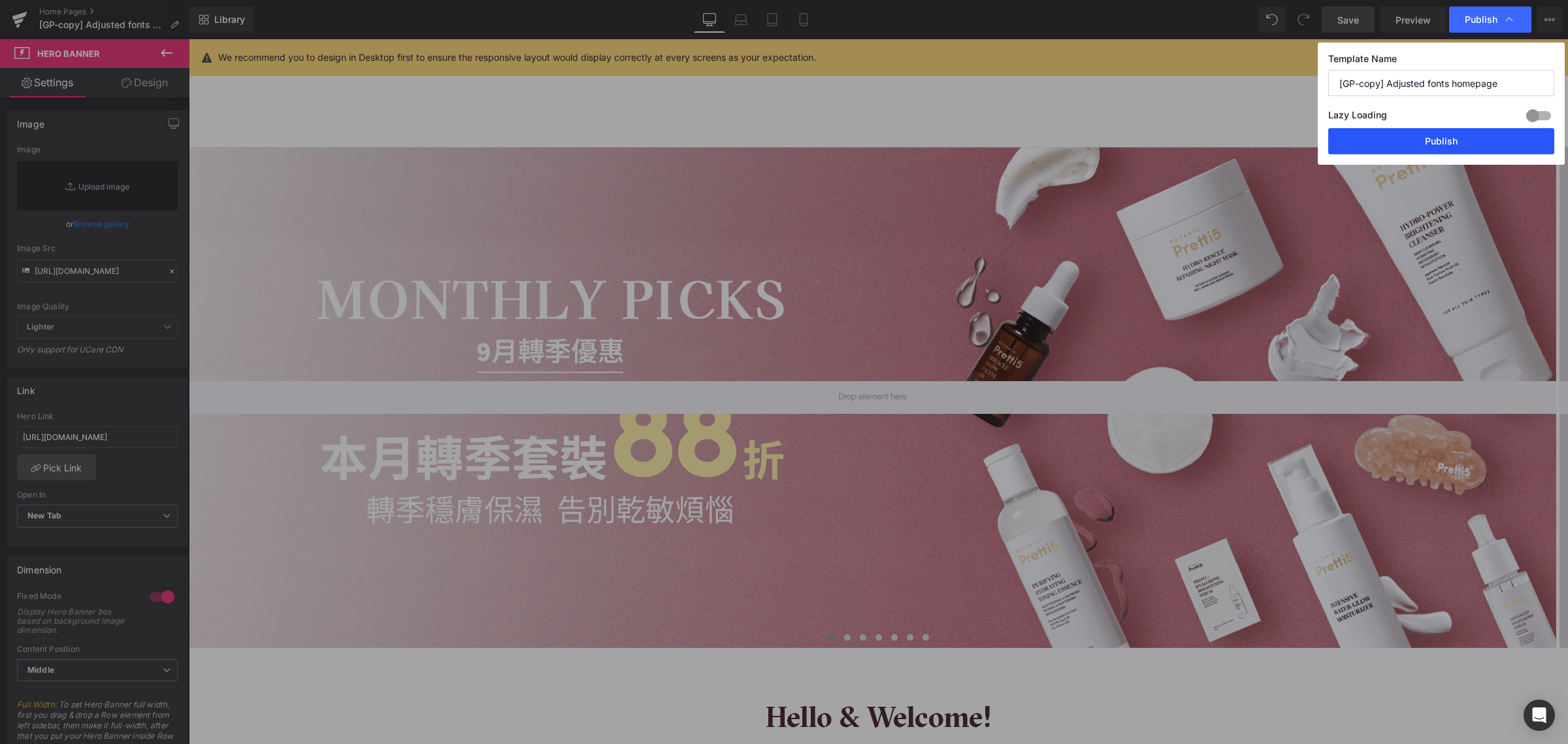
drag, startPoint x: 1410, startPoint y: 142, endPoint x: 807, endPoint y: 557, distance: 732.0
click at [1410, 142] on button "Publish" at bounding box center [1441, 141] width 226 height 26
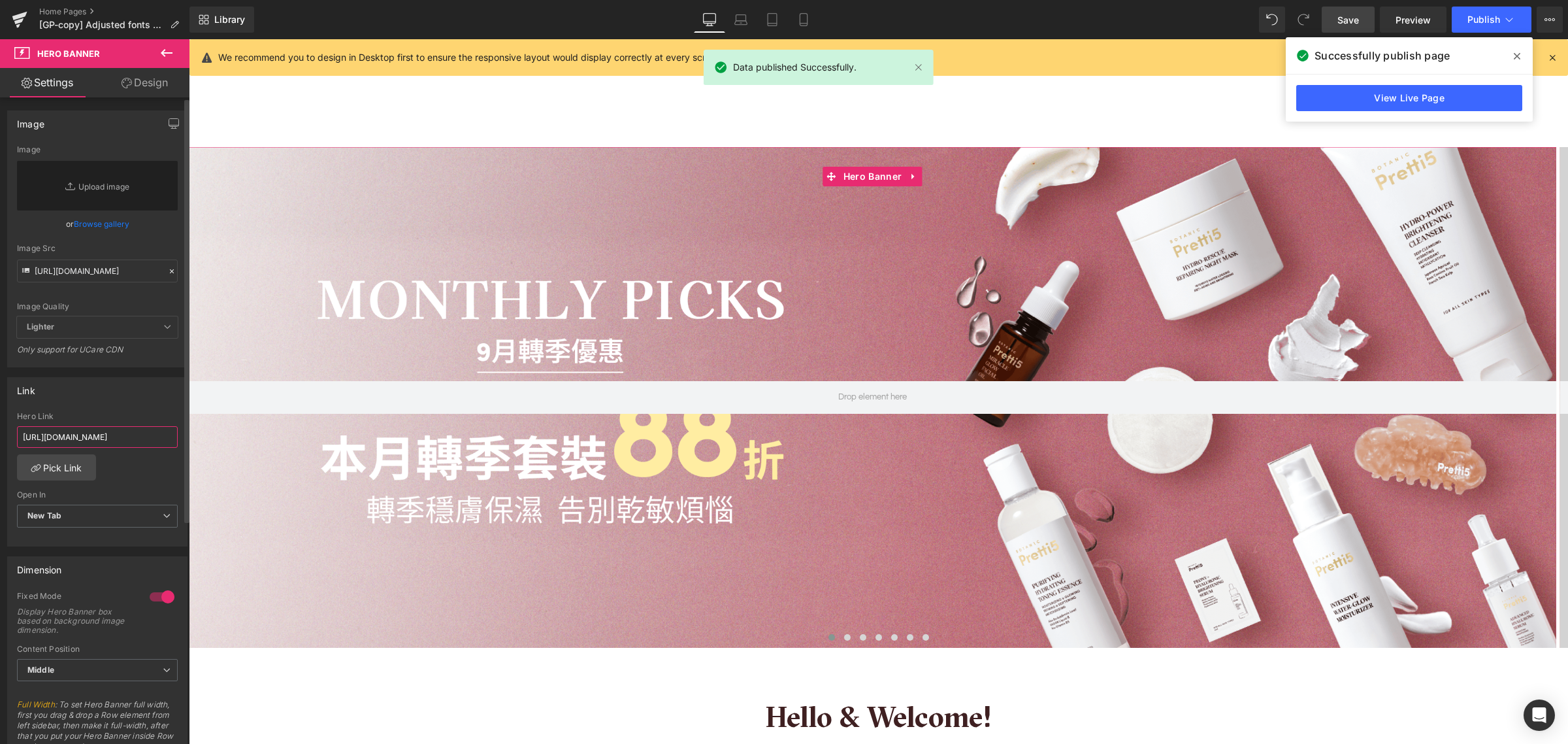
click at [108, 435] on input "https://pretti5.com.hk/pages/combo-collection" at bounding box center [98, 437] width 160 height 21
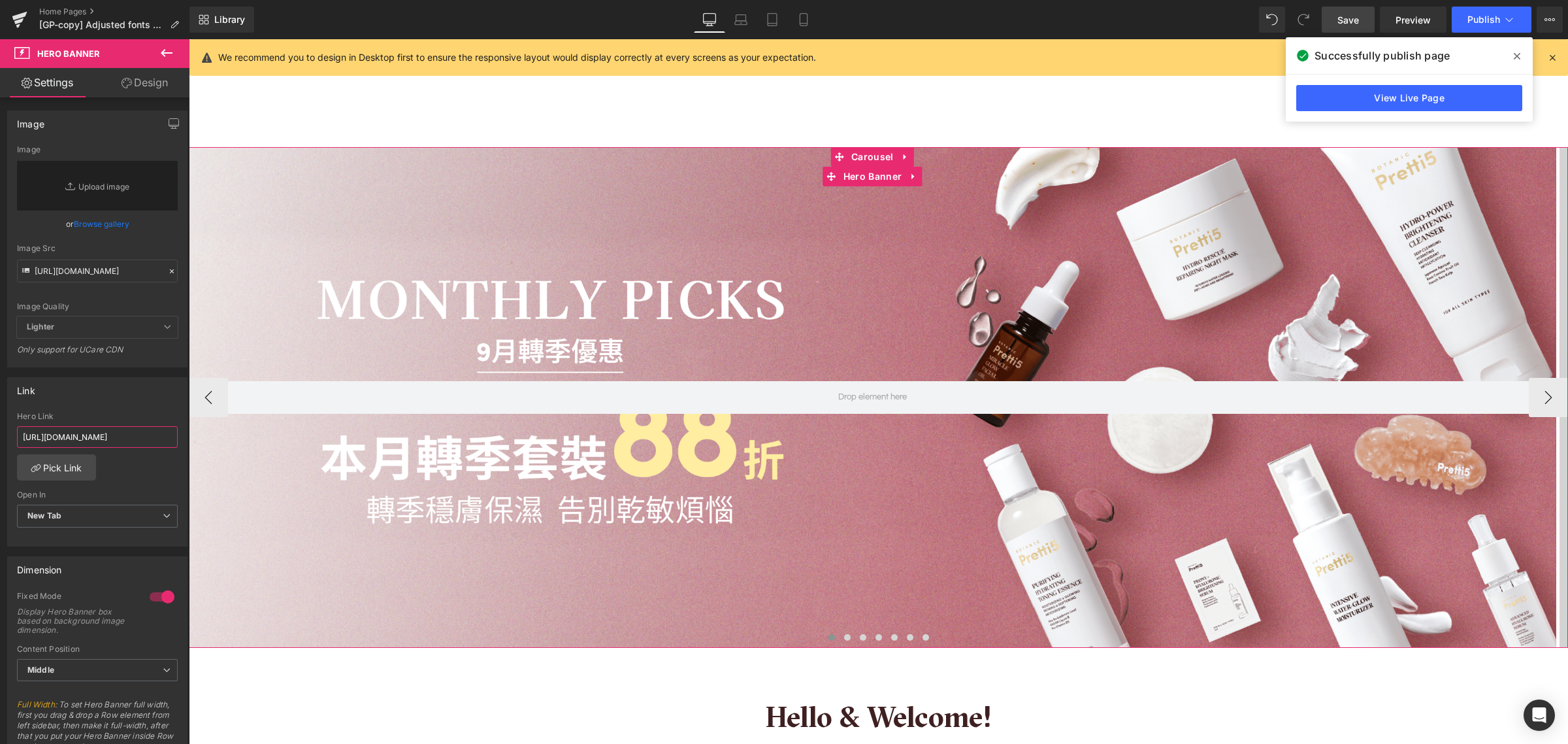
drag, startPoint x: 308, startPoint y: 477, endPoint x: 227, endPoint y: 438, distance: 89.9
click at [128, 438] on input "https://pretti5.com.hk/pages/combo-collection" at bounding box center [98, 437] width 160 height 21
click at [122, 439] on input "https://pretti5.com.hk/pages/combo-collection" at bounding box center [98, 437] width 160 height 21
drag, startPoint x: 104, startPoint y: 436, endPoint x: 0, endPoint y: 440, distance: 104.1
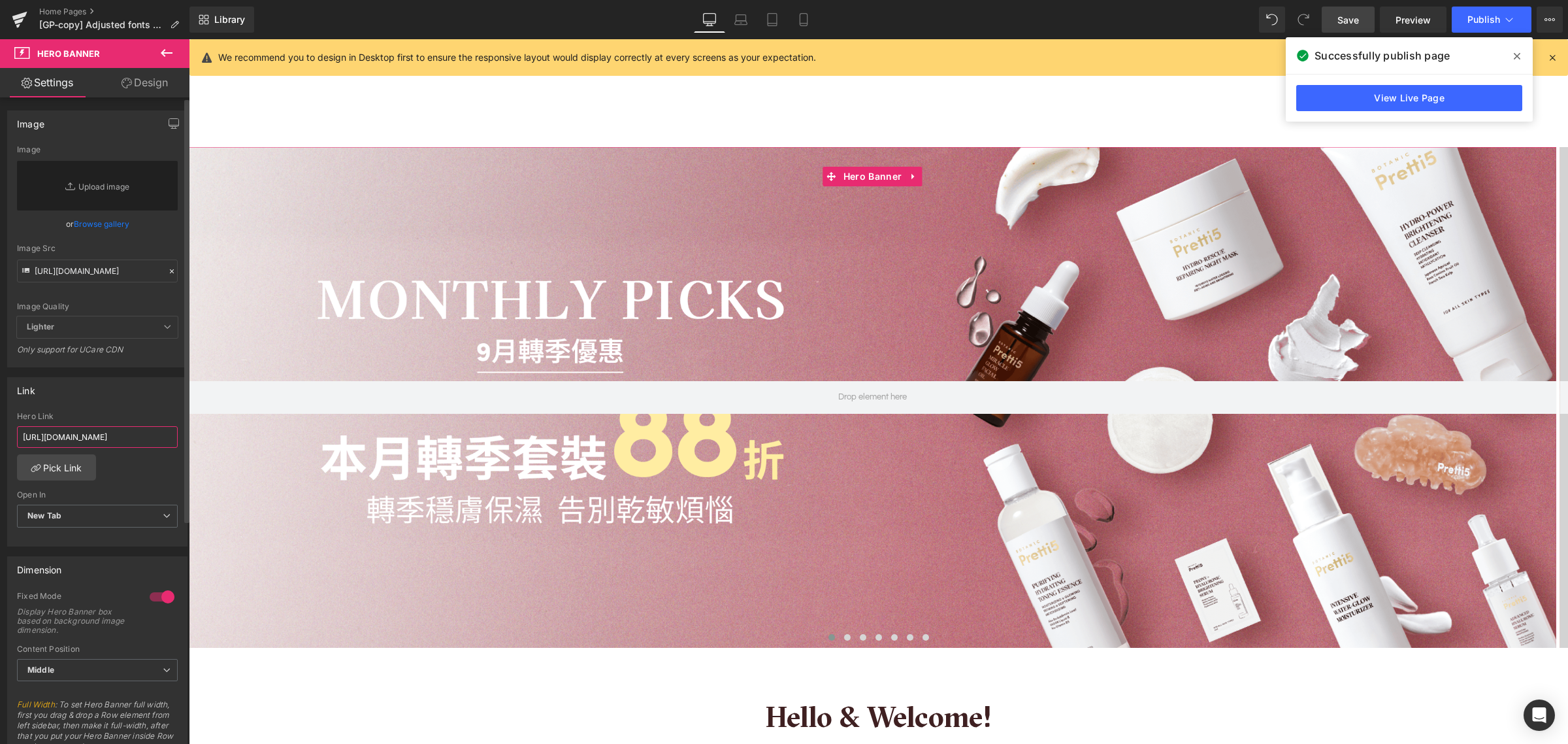
click at [0, 440] on div "Link https://pretti5.com.hk/pages/combo-collection Hero Link https://pretti5.co…" at bounding box center [98, 456] width 195 height 179
